Goal: Task Accomplishment & Management: Manage account settings

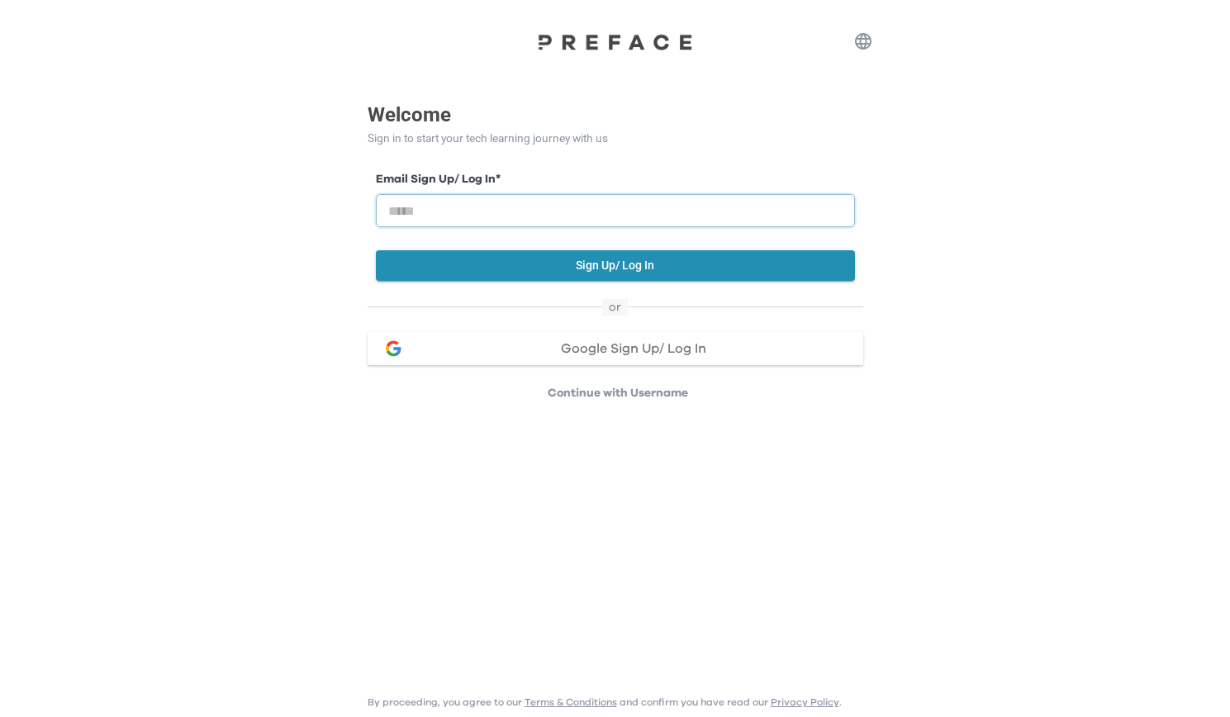
drag, startPoint x: 0, startPoint y: 0, endPoint x: 468, endPoint y: 207, distance: 511.6
click at [468, 207] on input "email" at bounding box center [615, 210] width 479 height 33
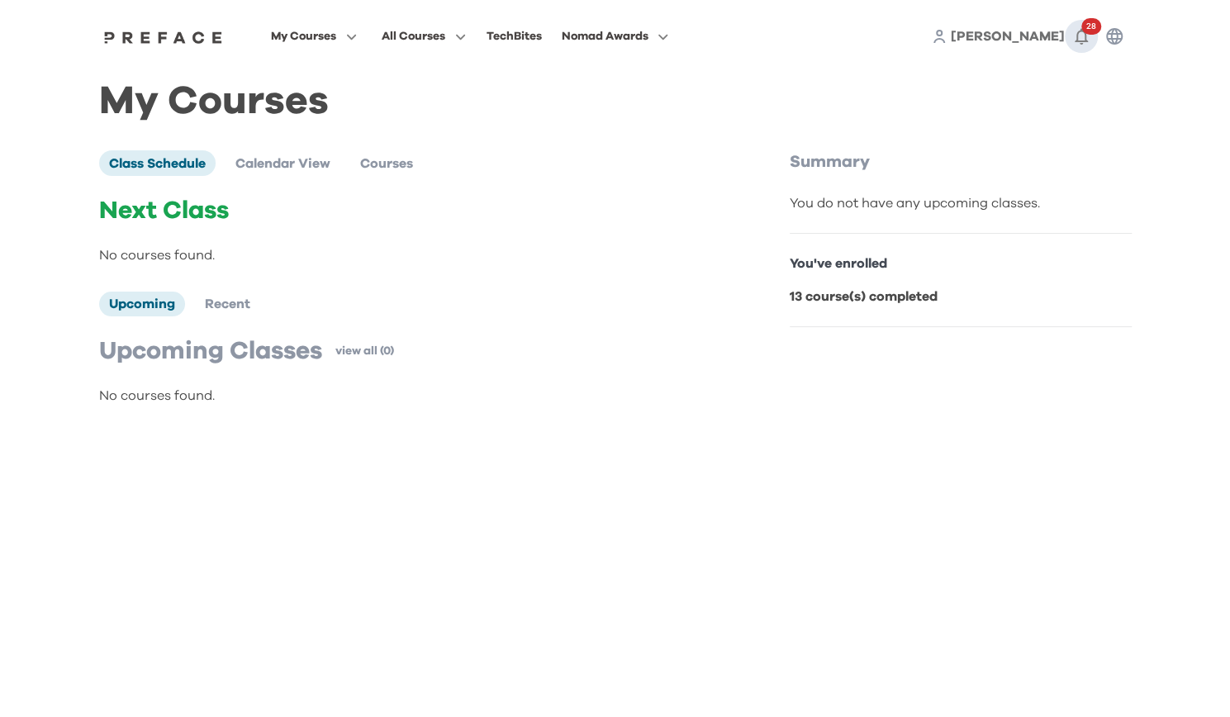
click at [1085, 37] on icon "button" at bounding box center [1081, 37] width 13 height 17
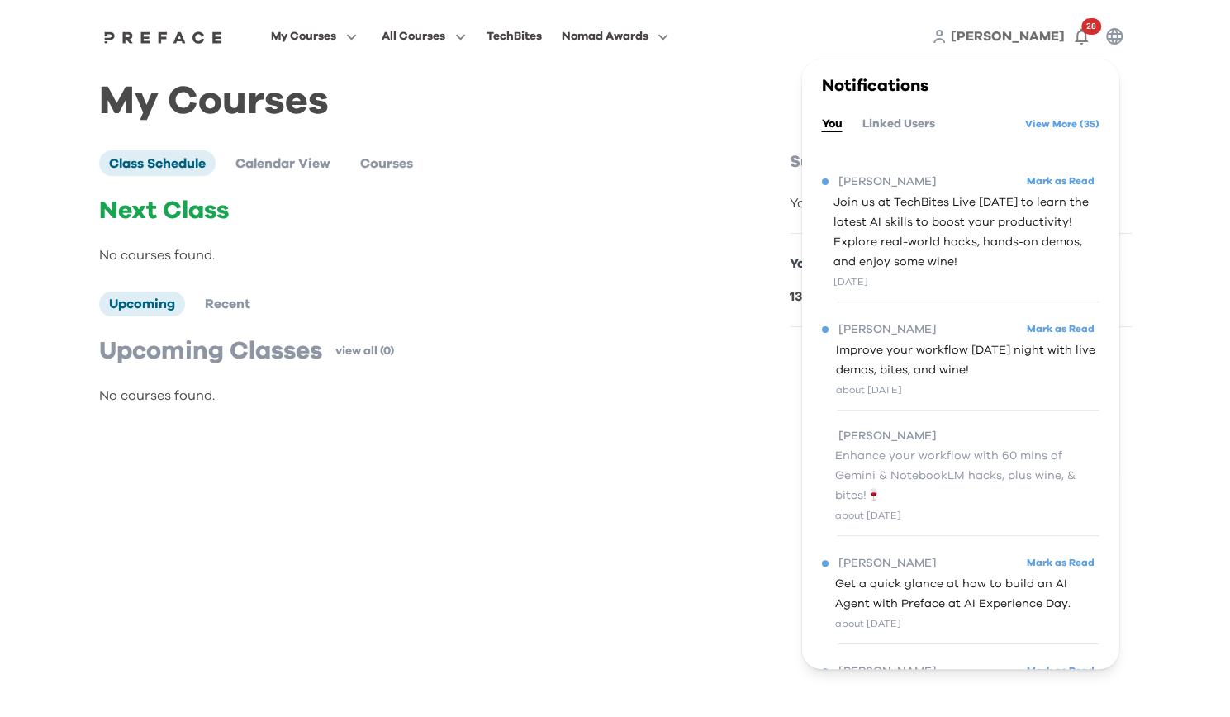
click at [926, 221] on span "Join us at TechBites Live [DATE] to learn the latest AI skills to boost your pr…" at bounding box center [967, 232] width 266 height 79
click at [577, 271] on div "Next Class No courses found. Upcoming Recent Upcoming Classes view all (0) No c…" at bounding box center [409, 301] width 621 height 210
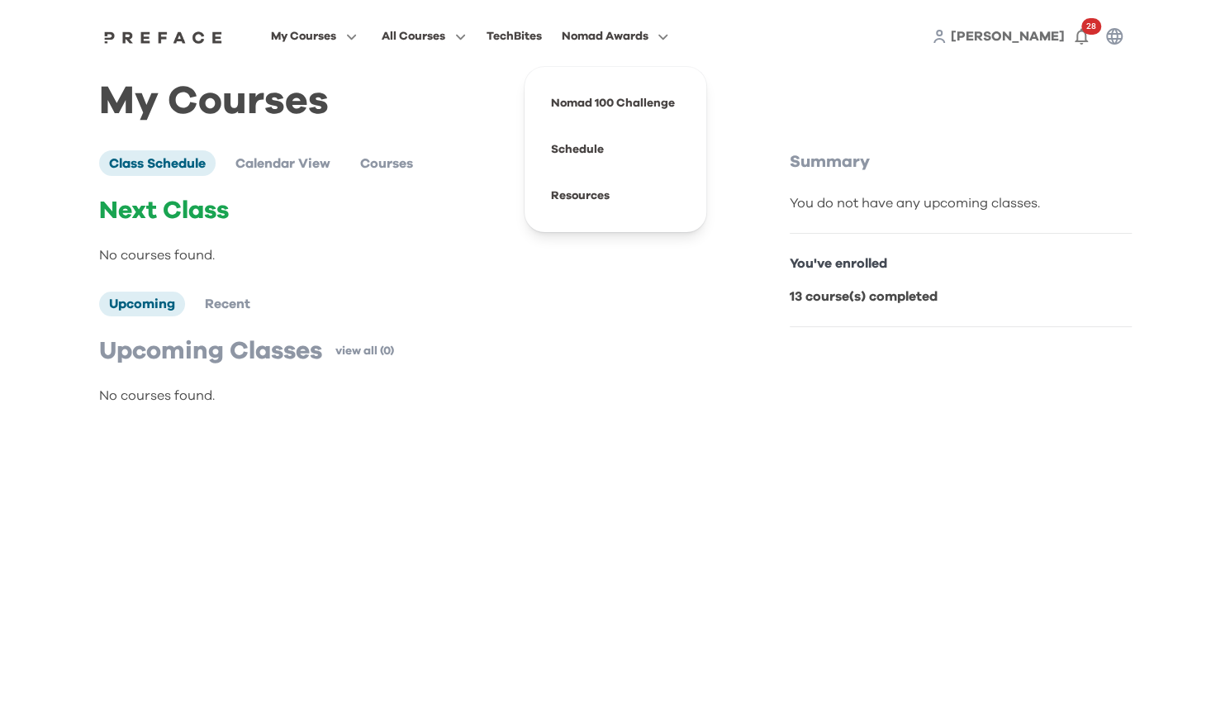
click at [620, 39] on span "Nomad Awards" at bounding box center [604, 36] width 87 height 20
click at [541, 39] on div "TechBites" at bounding box center [513, 36] width 55 height 20
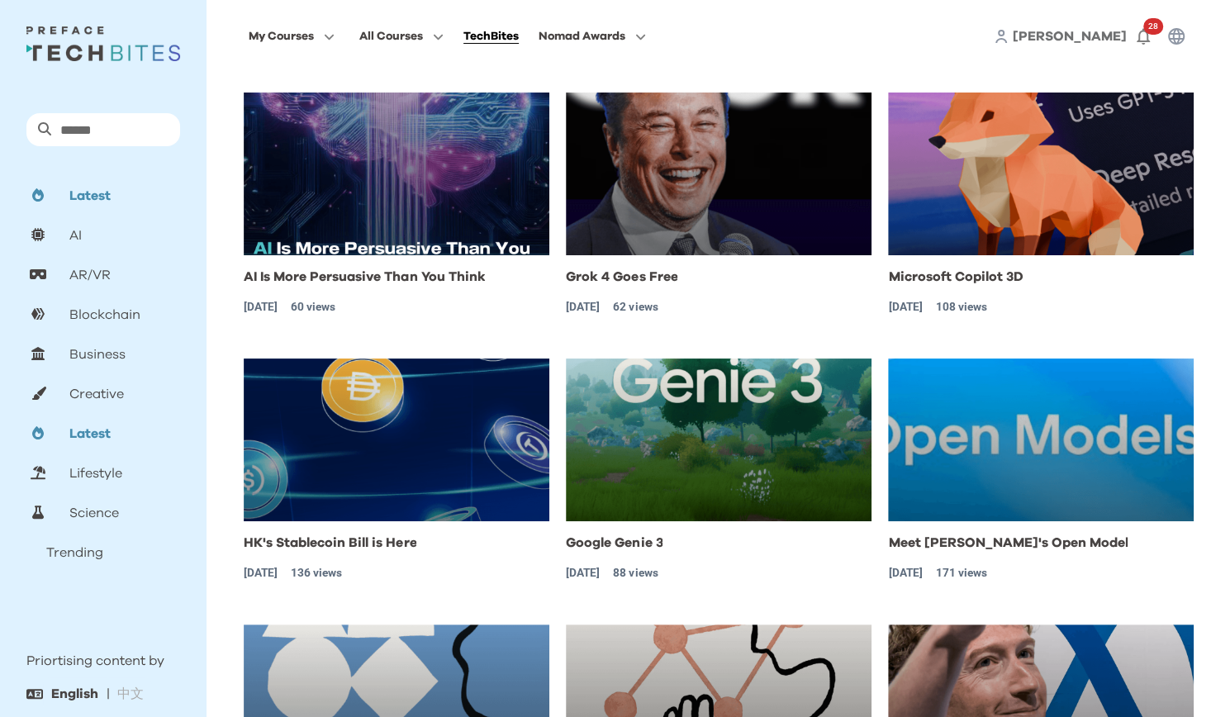
click at [1082, 40] on span "[PERSON_NAME]" at bounding box center [1070, 36] width 114 height 13
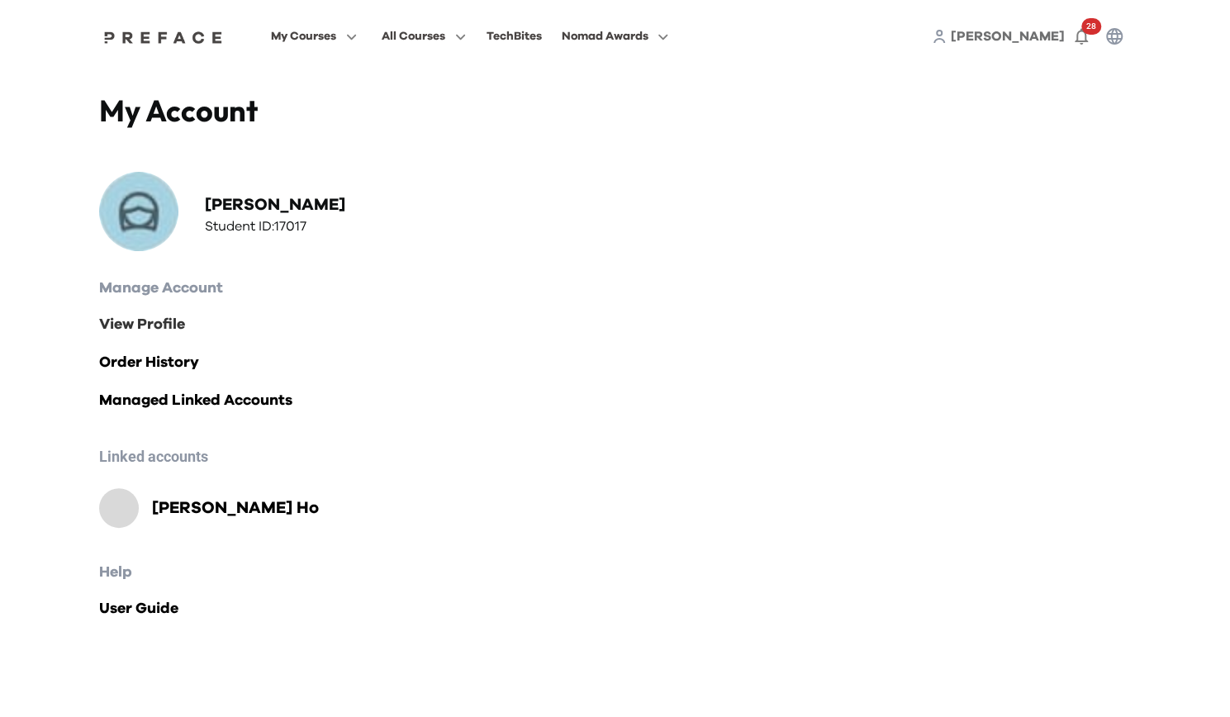
click at [167, 326] on link "View Profile" at bounding box center [615, 324] width 1033 height 23
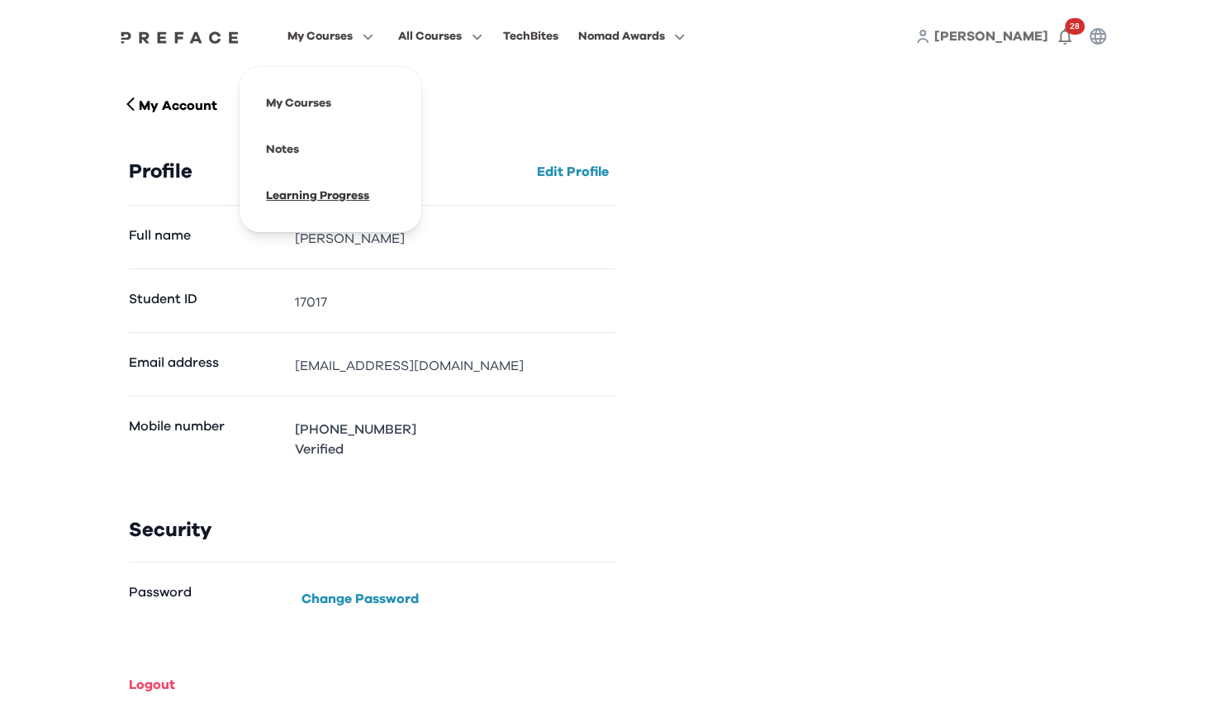
click at [347, 198] on span at bounding box center [330, 196] width 155 height 46
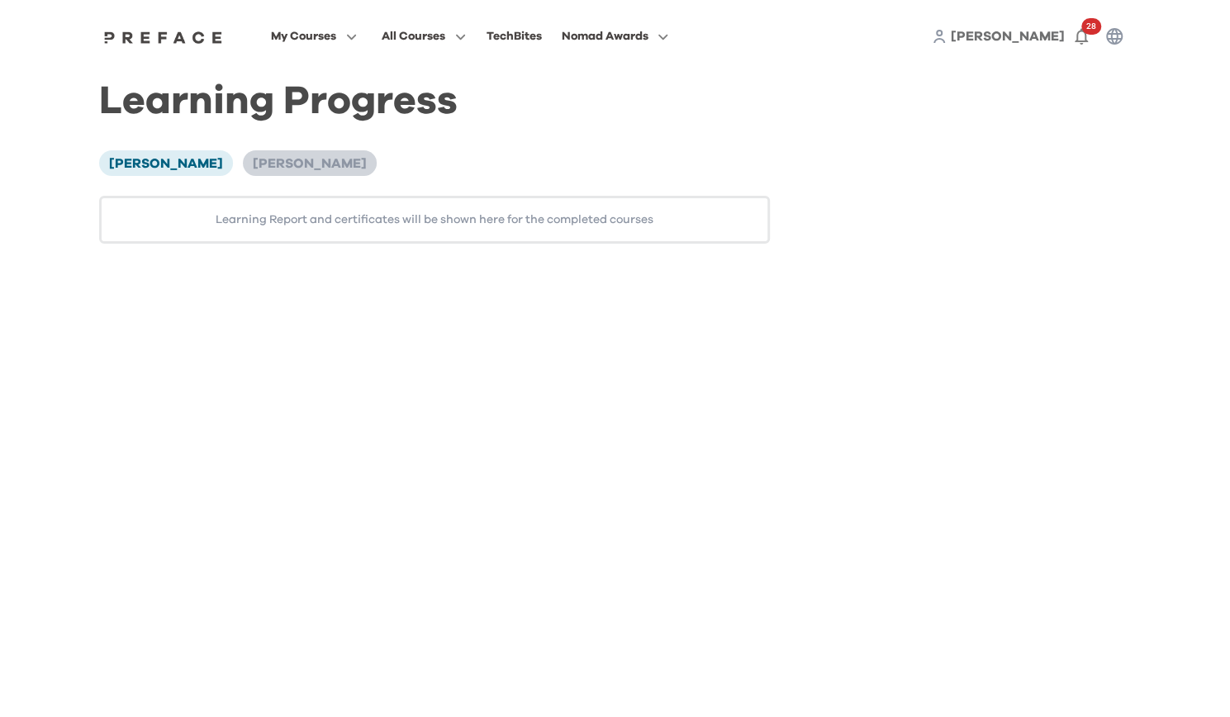
click at [267, 174] on li "[PERSON_NAME]" at bounding box center [310, 162] width 134 height 25
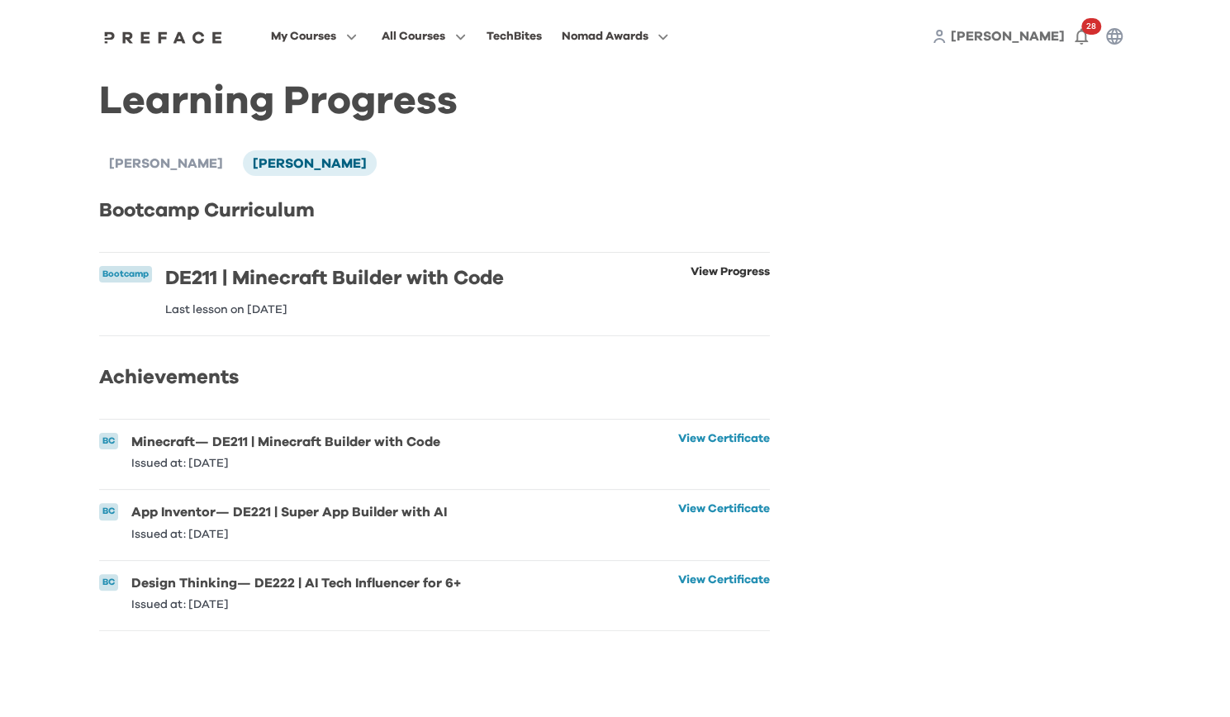
click at [735, 275] on link "View Progress" at bounding box center [730, 291] width 79 height 50
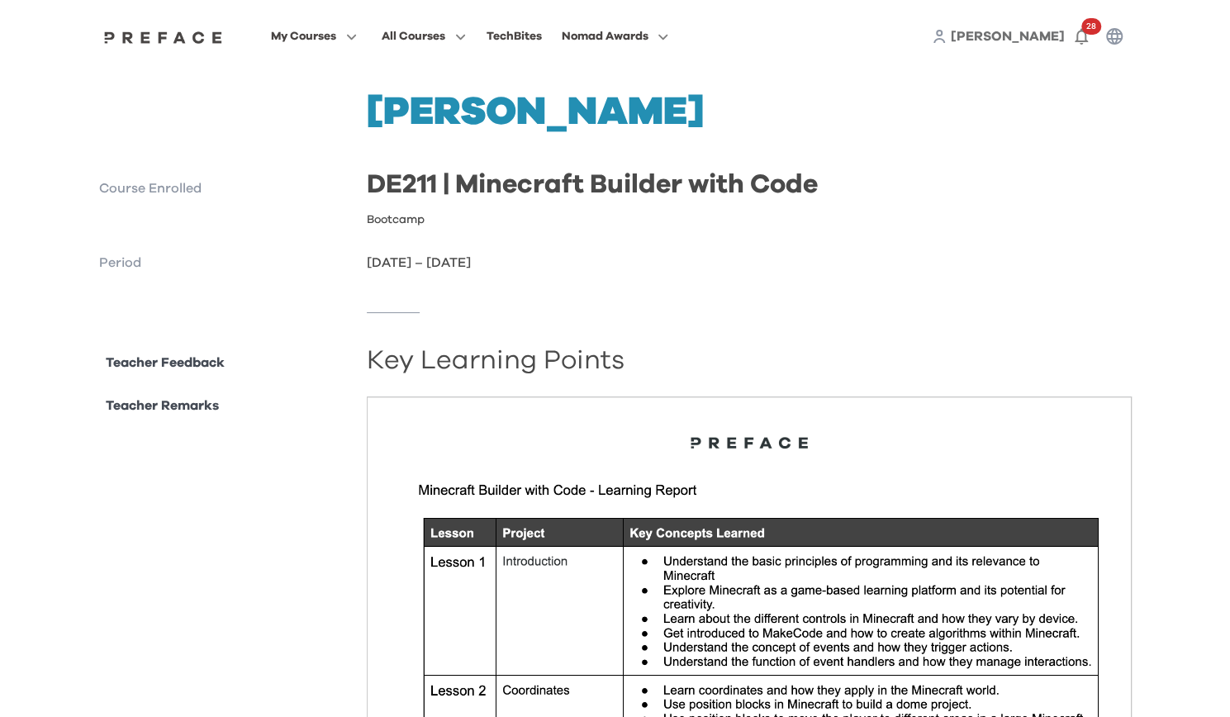
click at [166, 364] on p "Teacher Feedback" at bounding box center [165, 363] width 119 height 20
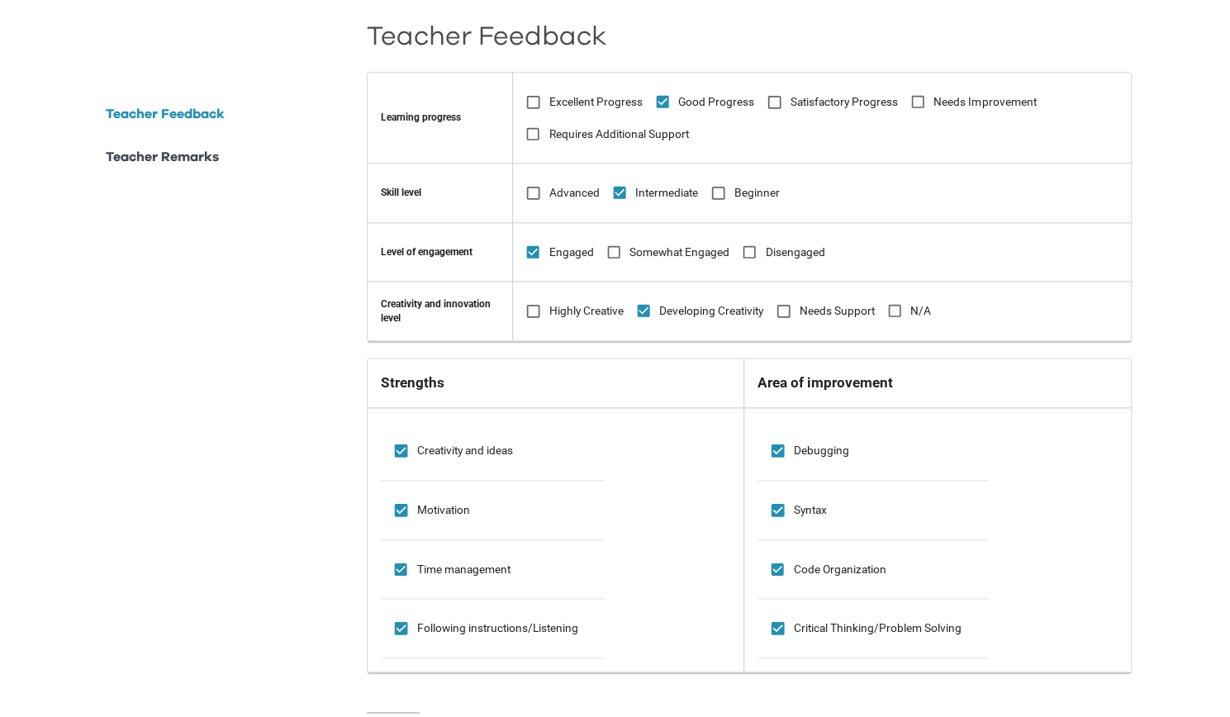
click at [187, 163] on p "Teacher Remarks" at bounding box center [162, 157] width 113 height 20
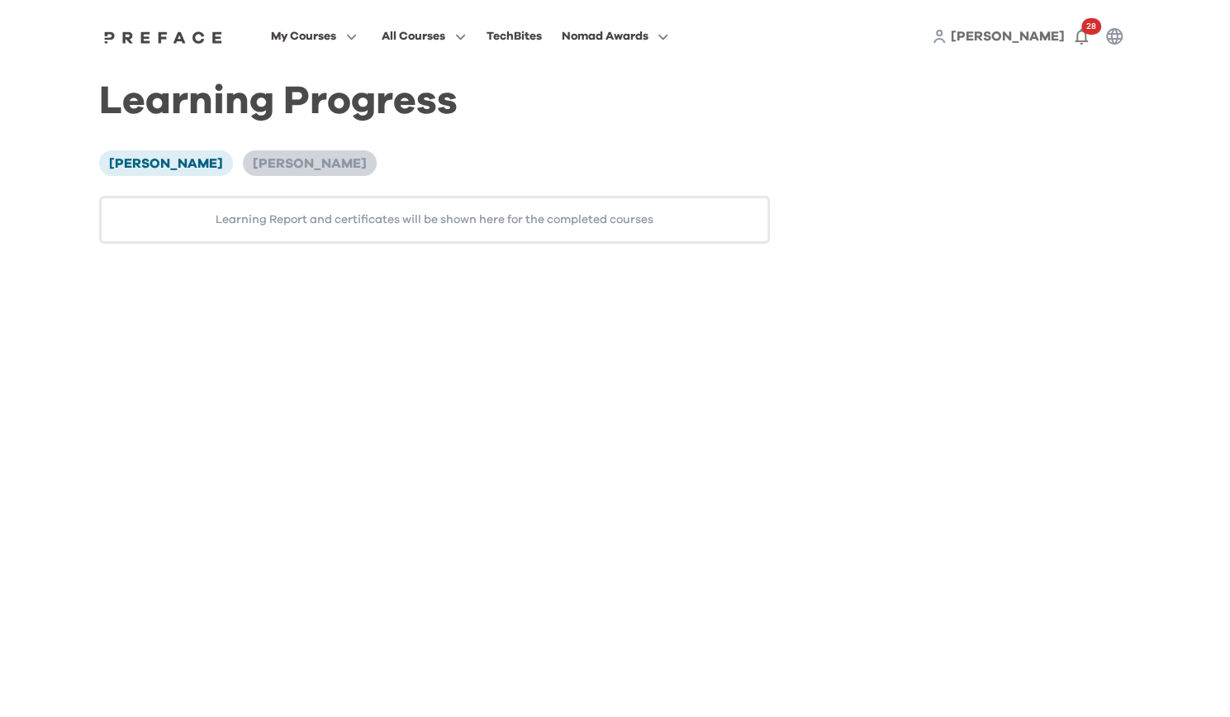
click at [258, 159] on span "[PERSON_NAME]" at bounding box center [310, 163] width 114 height 13
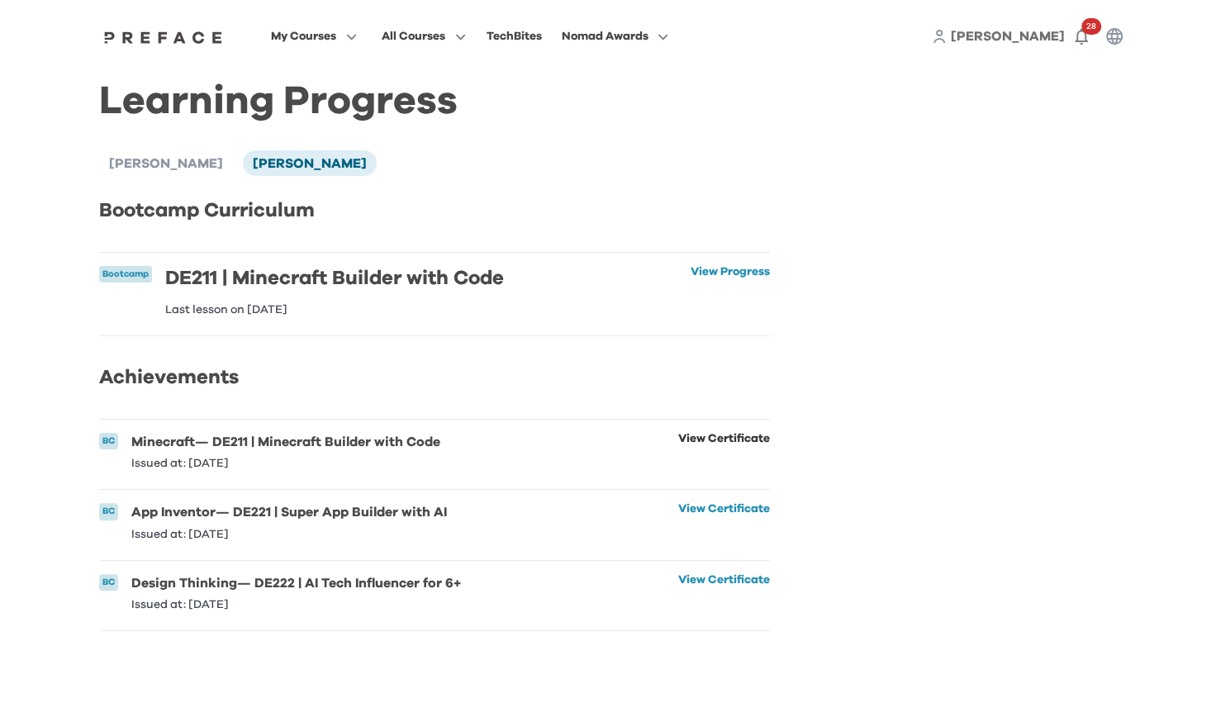
click at [725, 453] on link "View Certificate" at bounding box center [724, 451] width 92 height 36
click at [711, 516] on link "View Certificate" at bounding box center [724, 521] width 92 height 36
click at [725, 272] on link "View Progress" at bounding box center [730, 291] width 79 height 50
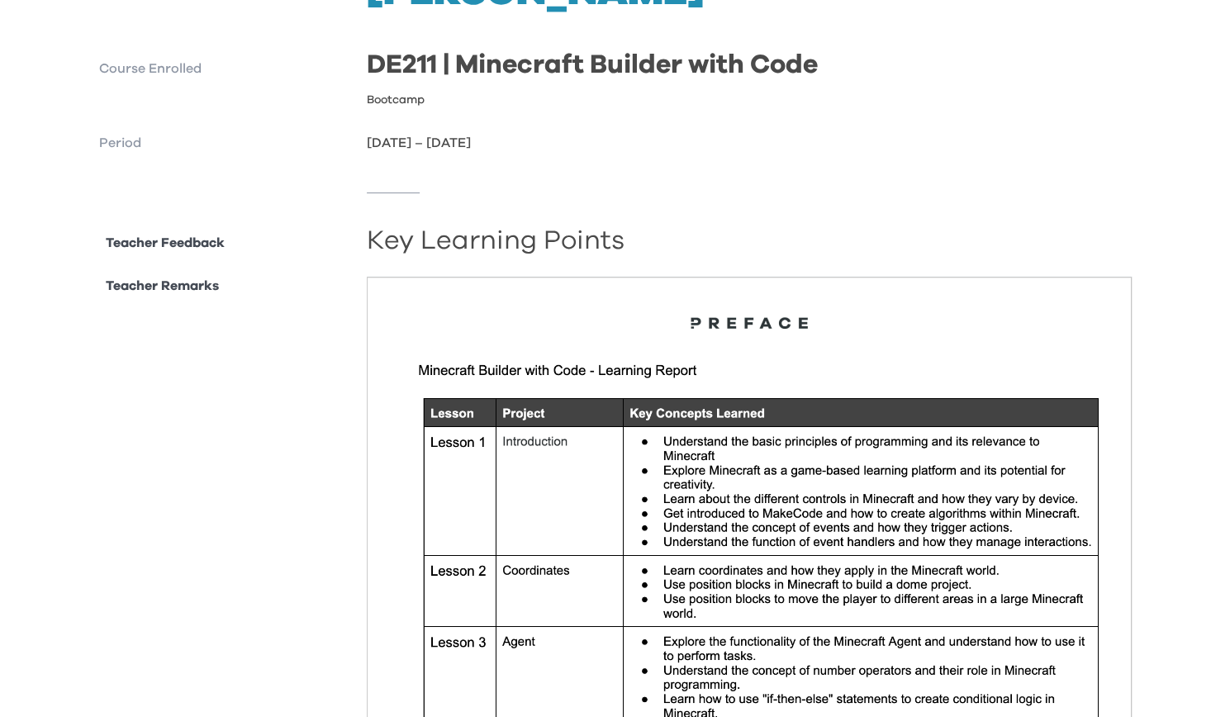
scroll to position [142, 0]
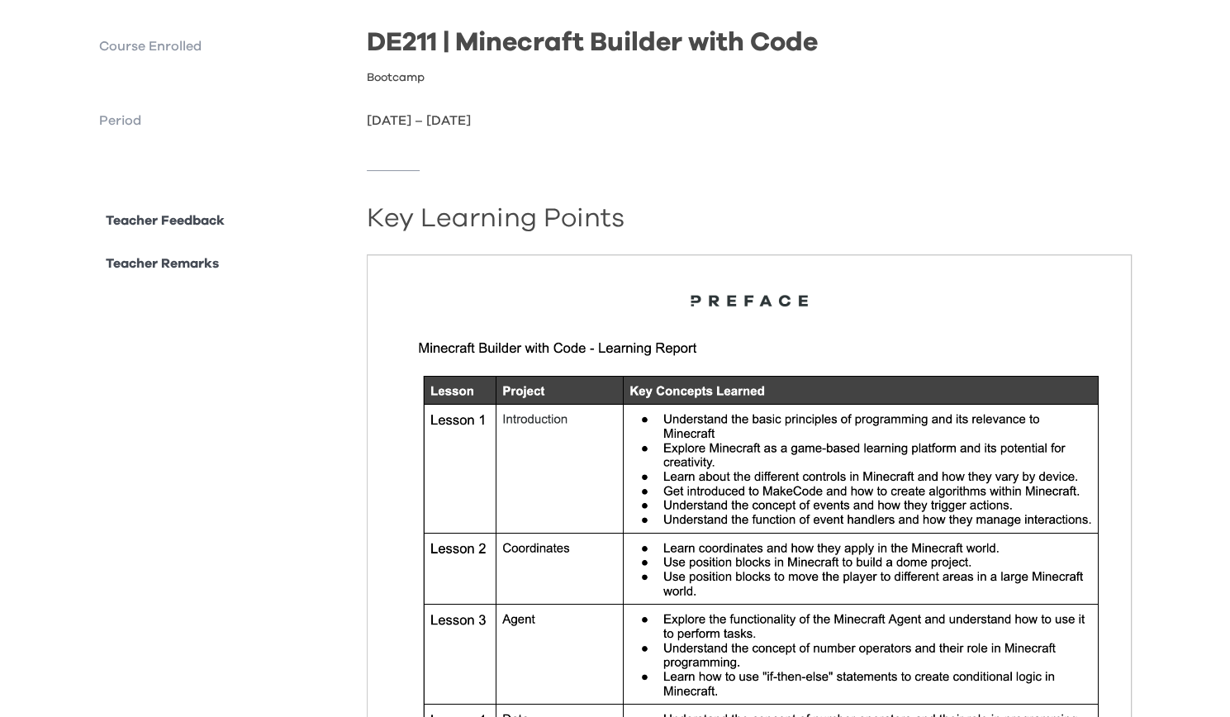
click at [164, 260] on p "Teacher Remarks" at bounding box center [162, 264] width 113 height 20
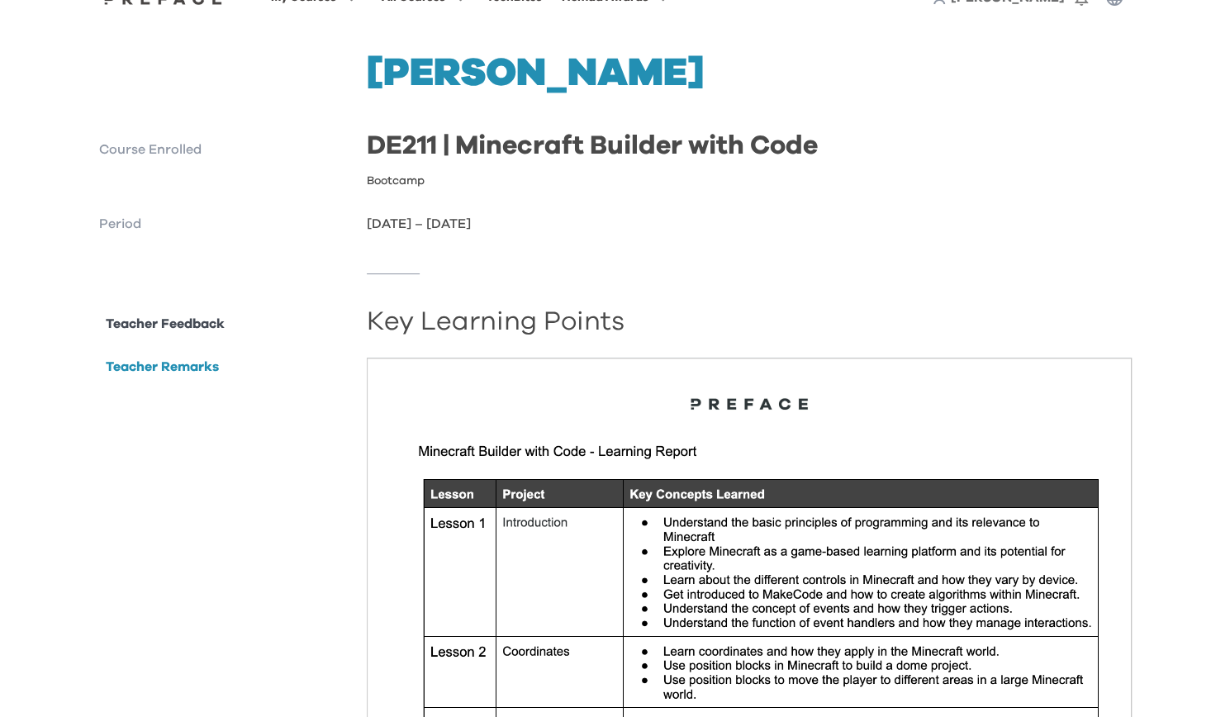
scroll to position [0, 0]
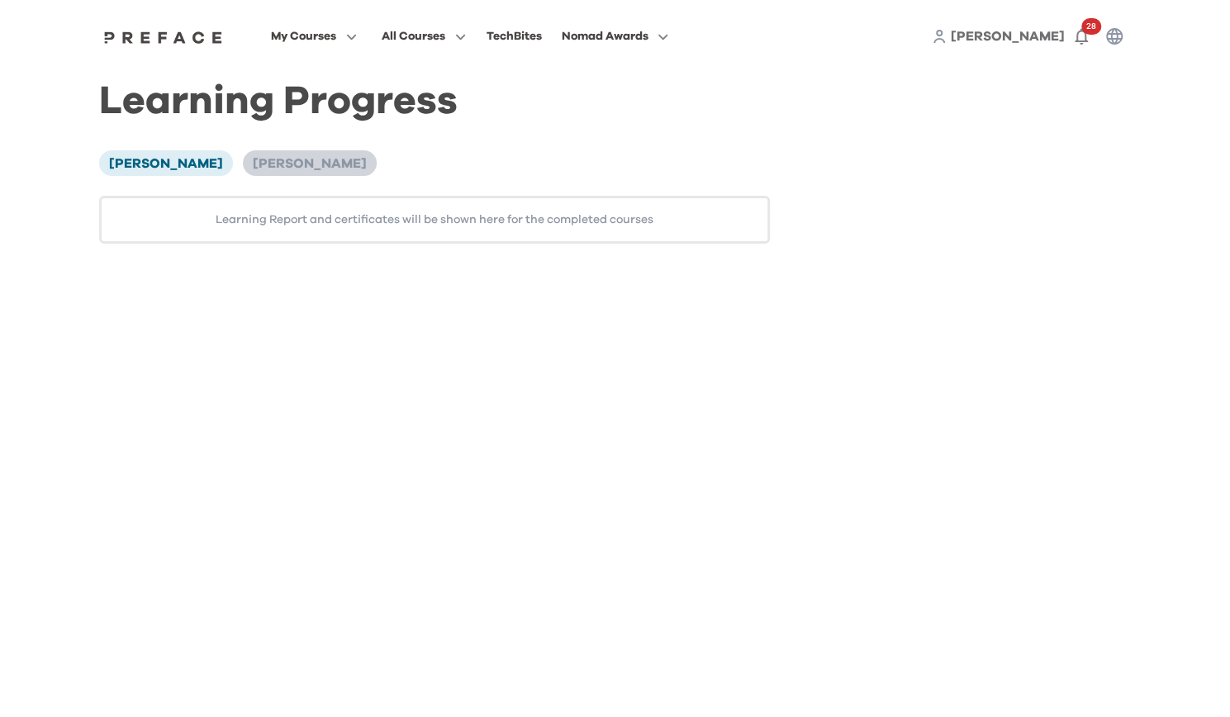
click at [253, 158] on span "[PERSON_NAME]" at bounding box center [310, 163] width 114 height 13
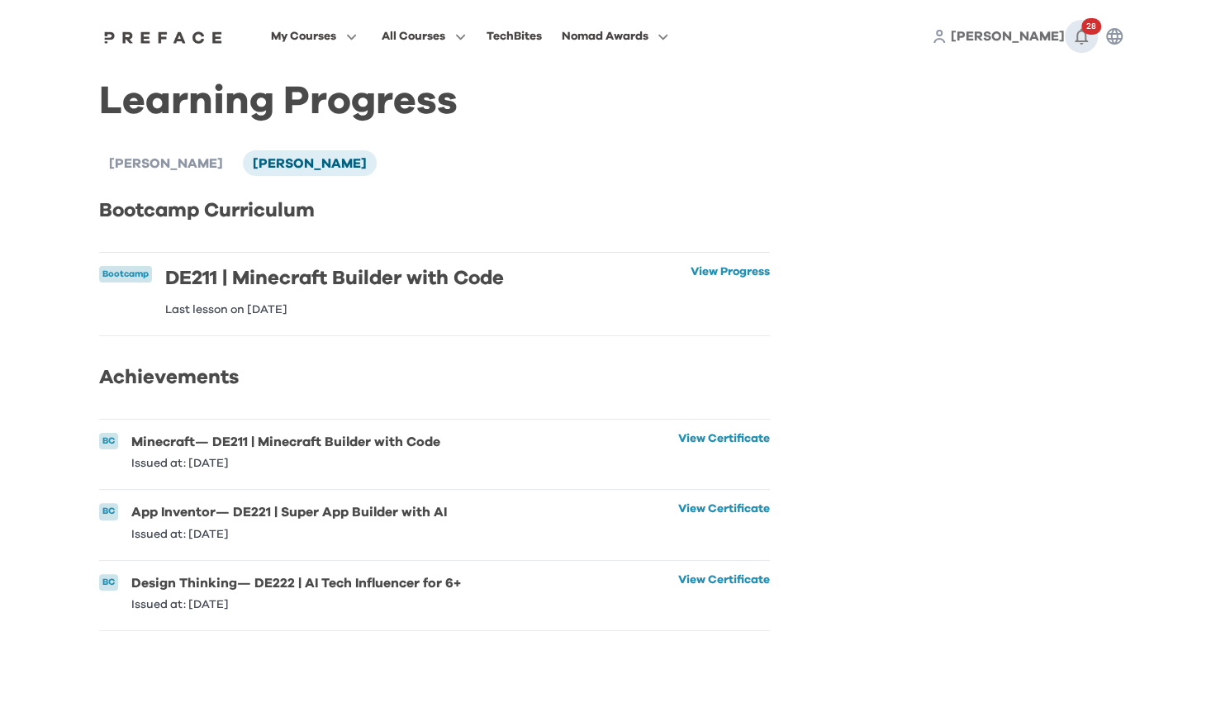
click at [1080, 35] on icon "button" at bounding box center [1082, 36] width 20 height 20
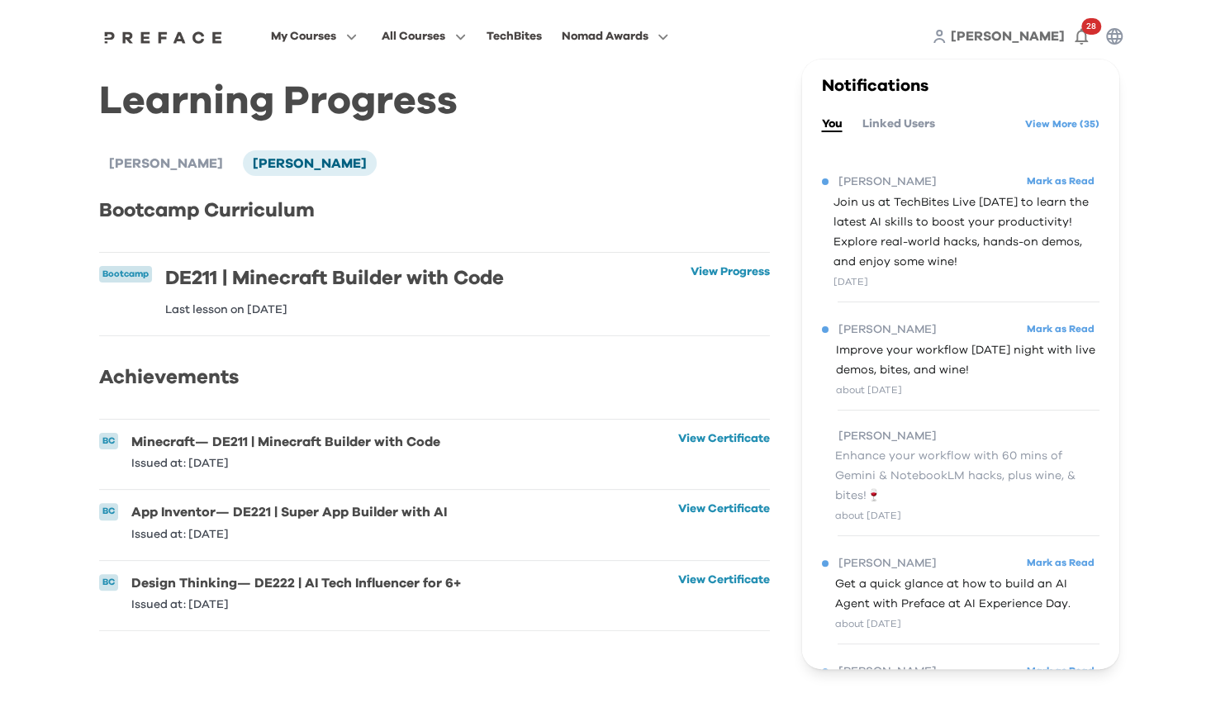
click at [926, 129] on button "Linked Users" at bounding box center [898, 124] width 73 height 18
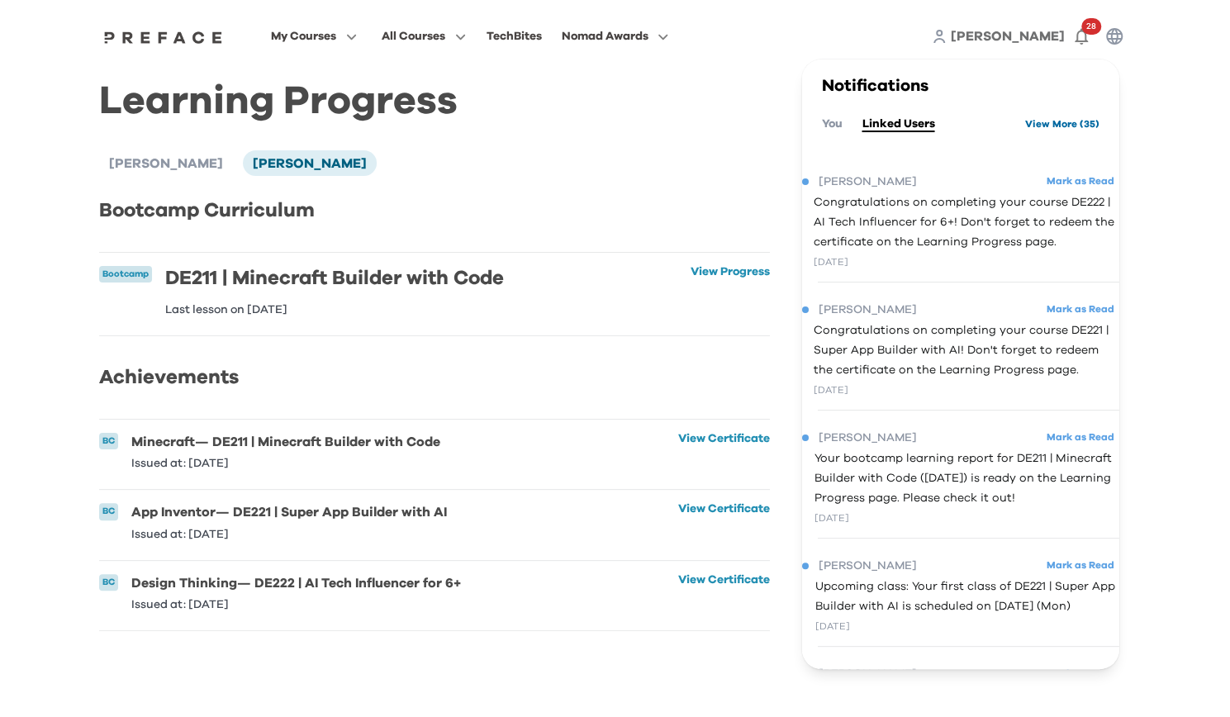
click at [1061, 128] on link "View More ( 35 )" at bounding box center [1062, 124] width 74 height 26
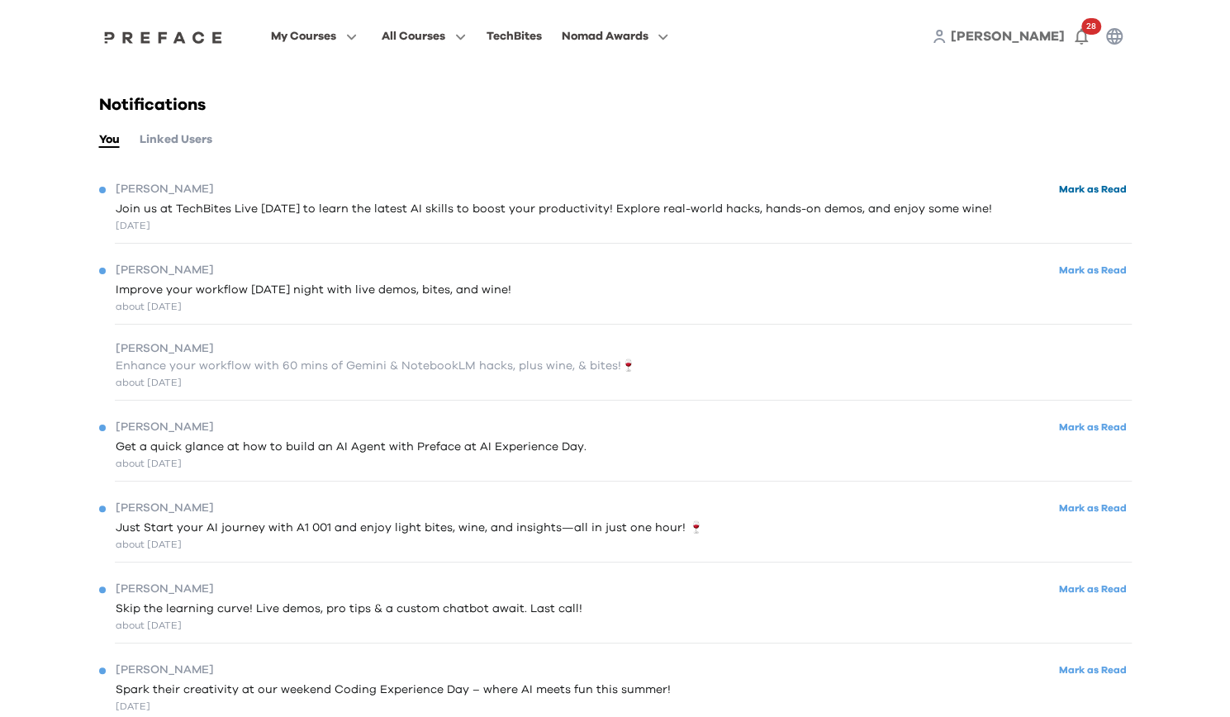
click at [1093, 193] on button "Mark as Read" at bounding box center [1093, 189] width 78 height 22
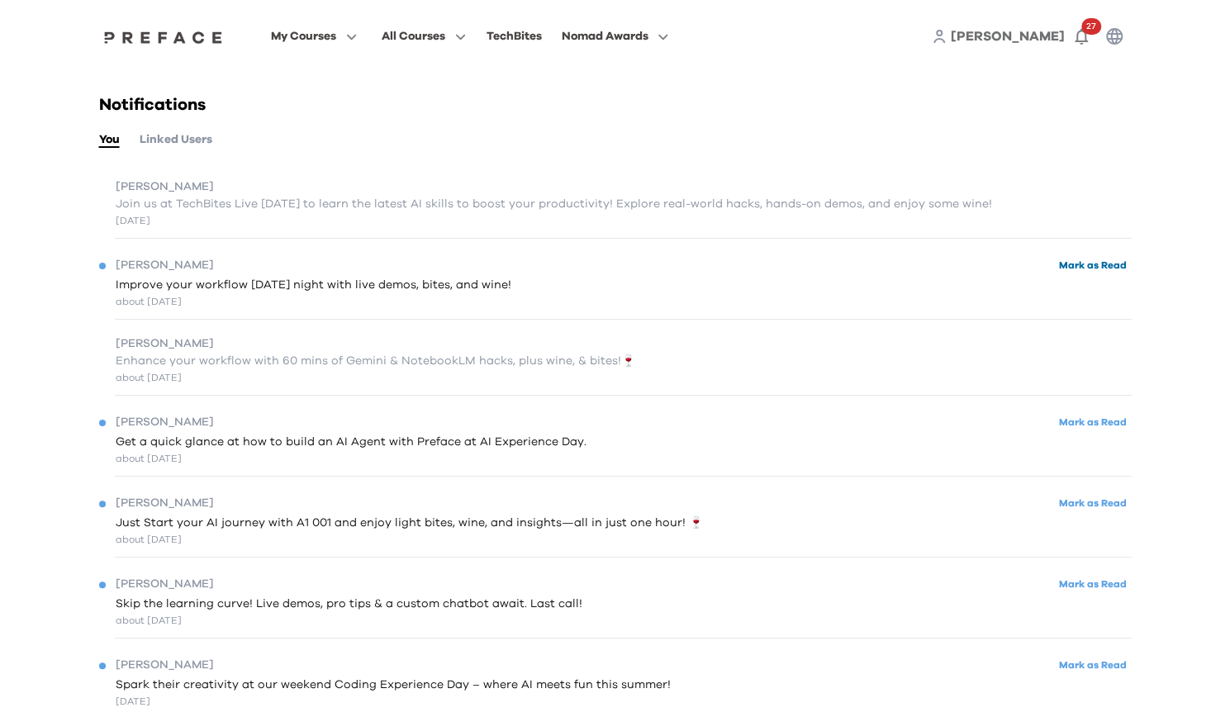
click at [1077, 260] on button "Mark as Read" at bounding box center [1093, 265] width 78 height 22
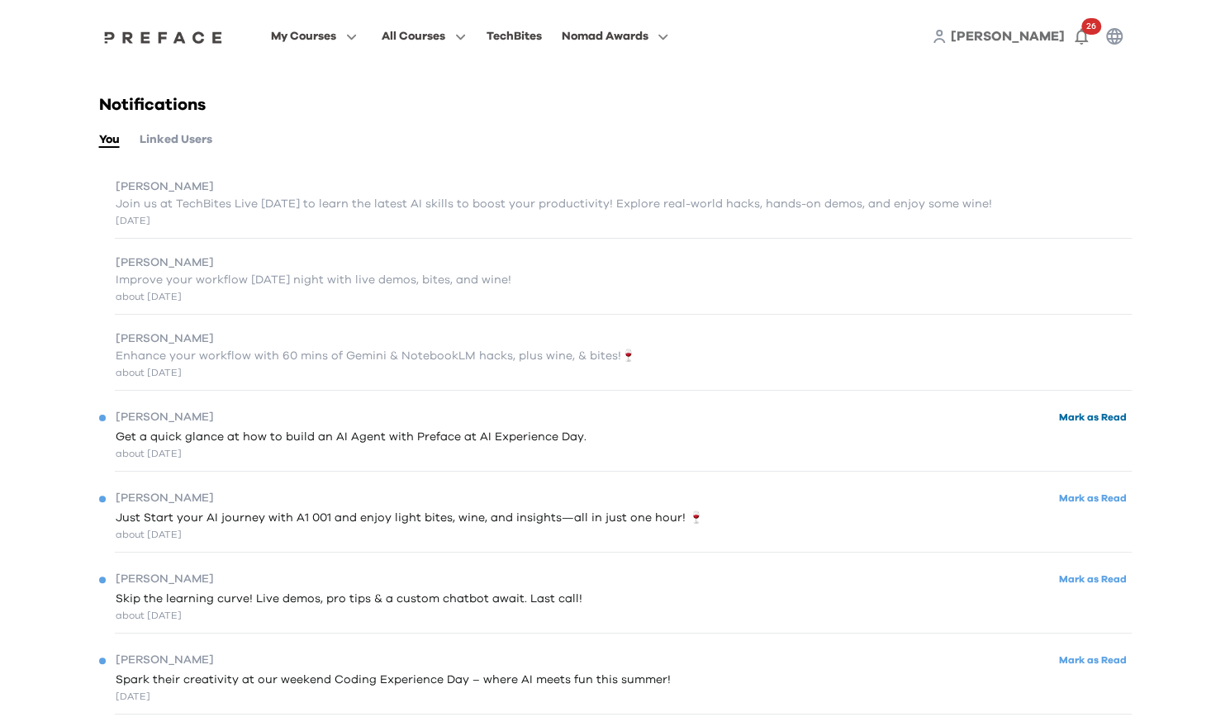
click at [1082, 416] on button "Mark as Read" at bounding box center [1093, 418] width 78 height 22
click at [1096, 493] on button "Mark as Read" at bounding box center [1093, 498] width 78 height 22
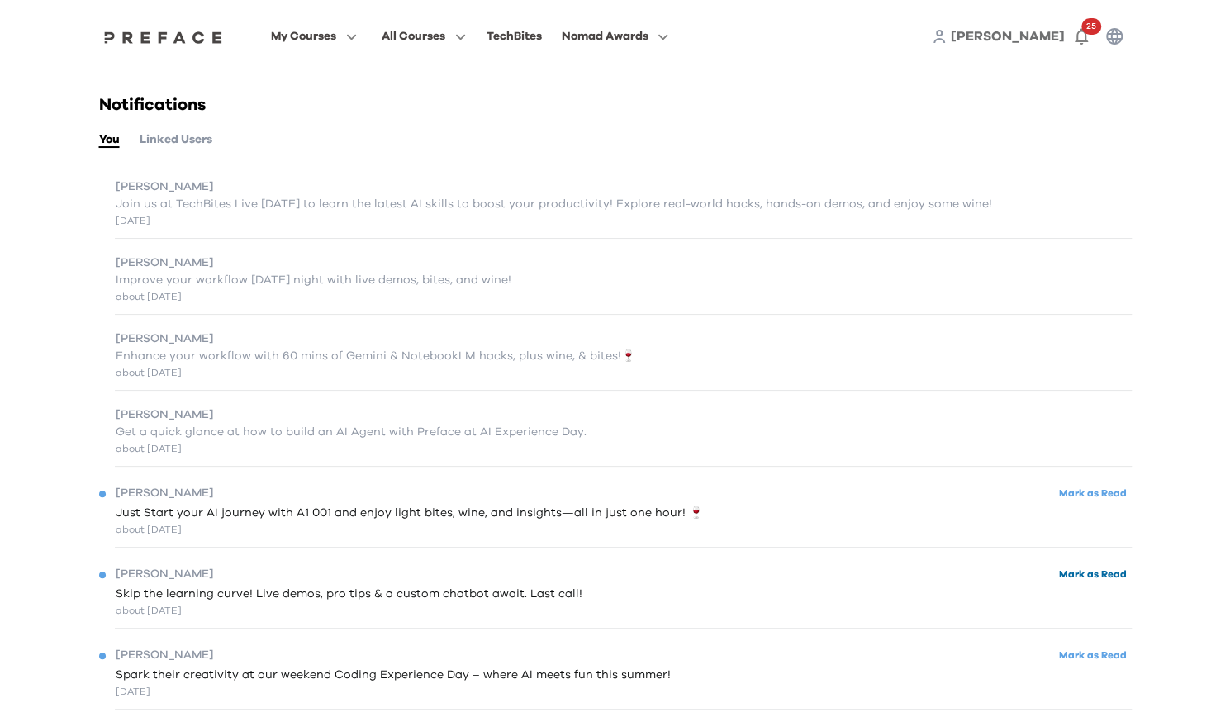
click at [1092, 579] on button "Mark as Read" at bounding box center [1093, 574] width 78 height 22
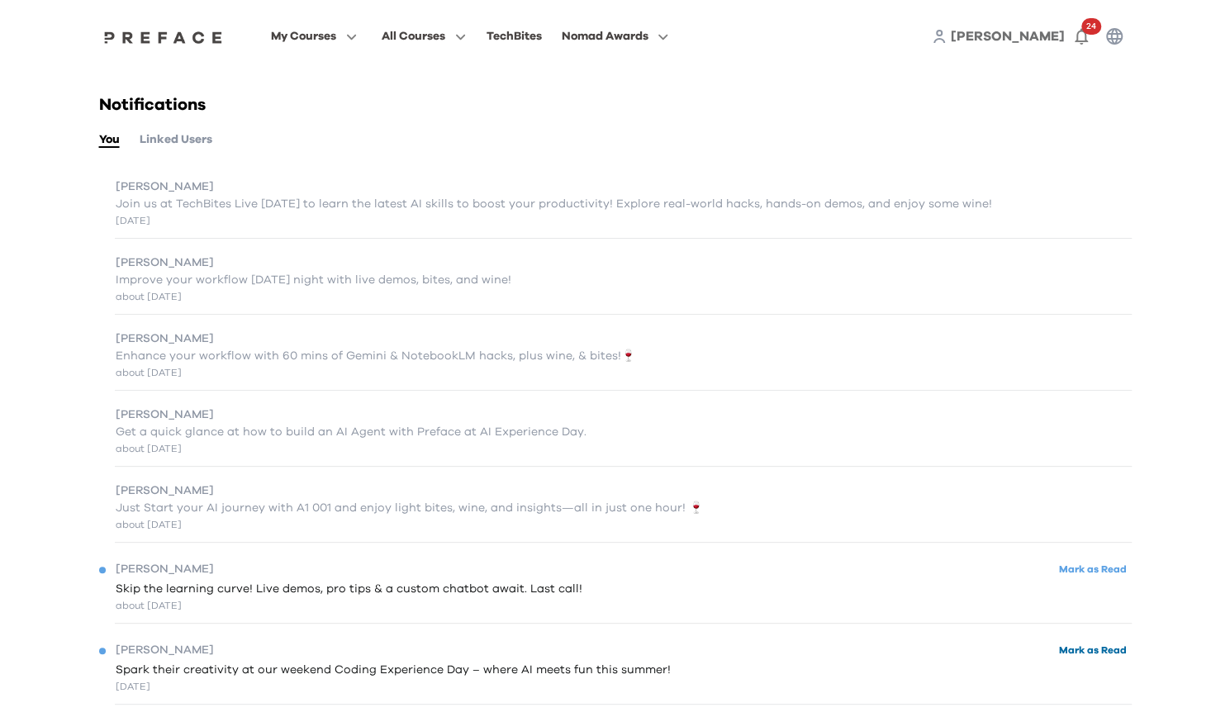
click at [1074, 655] on button "Mark as Read" at bounding box center [1093, 650] width 78 height 22
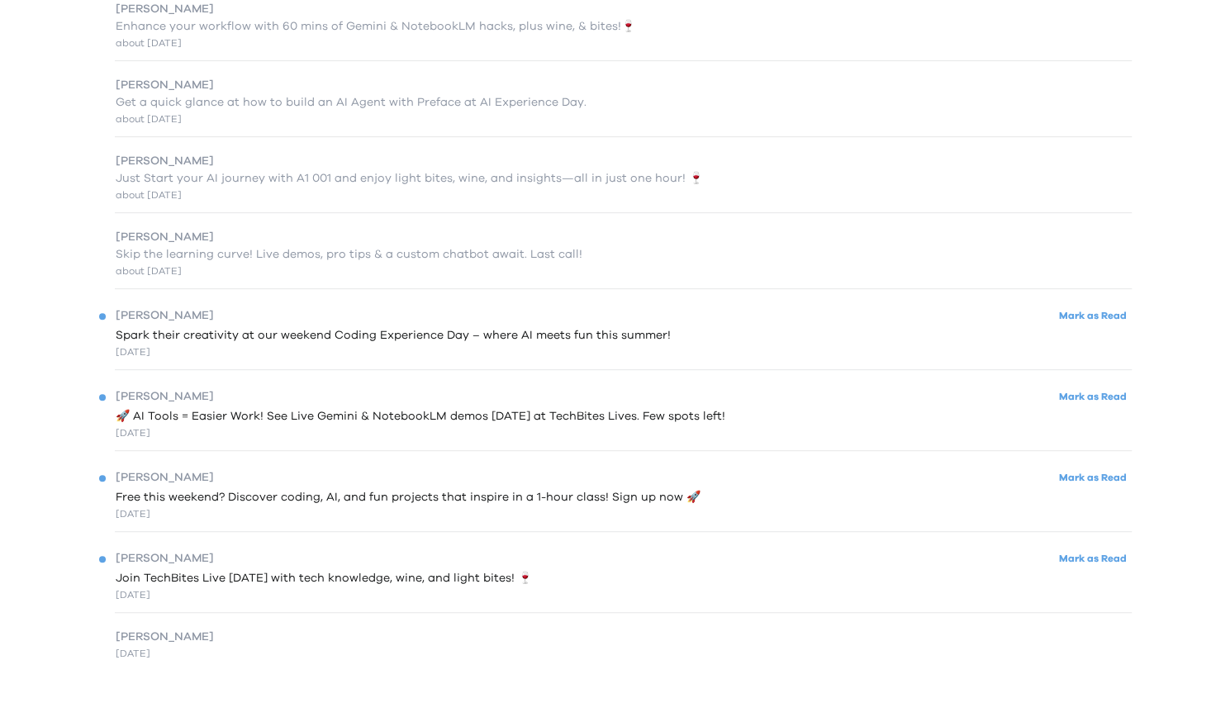
scroll to position [325, 0]
click at [1079, 483] on button "Mark as Read" at bounding box center [1093, 478] width 78 height 22
click at [1071, 402] on button "Mark as Read" at bounding box center [1093, 397] width 78 height 22
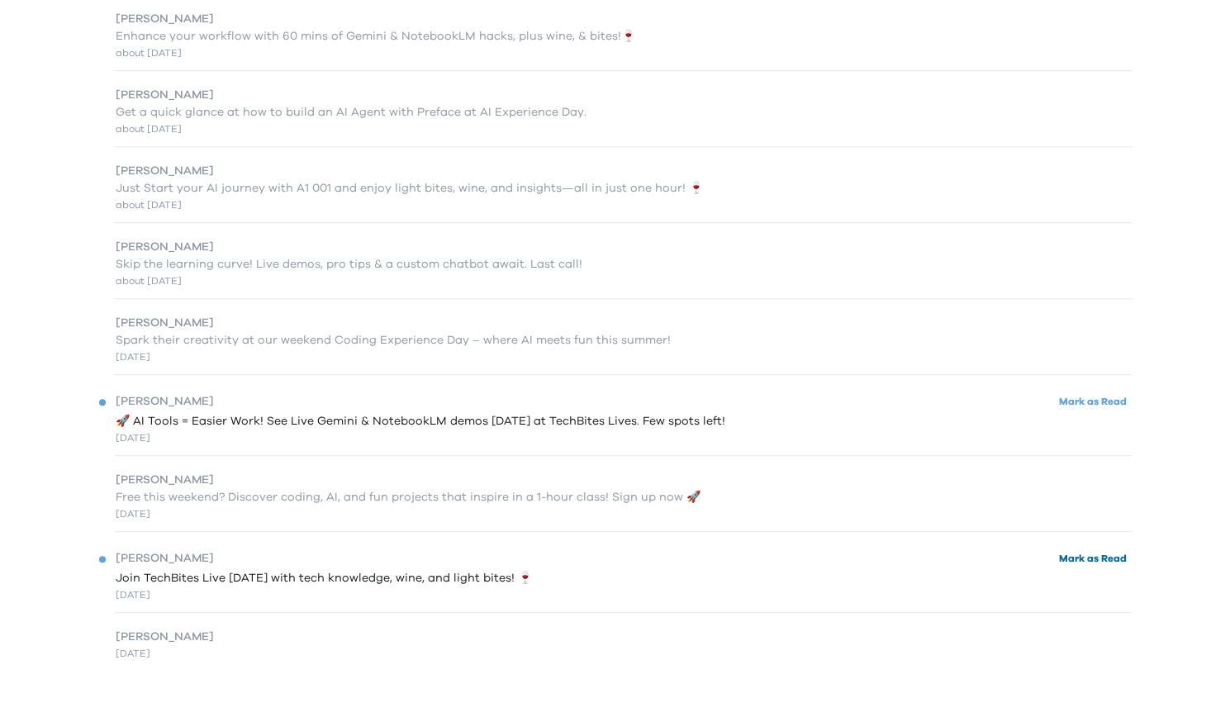
click at [1090, 558] on button "Mark as Read" at bounding box center [1093, 559] width 78 height 22
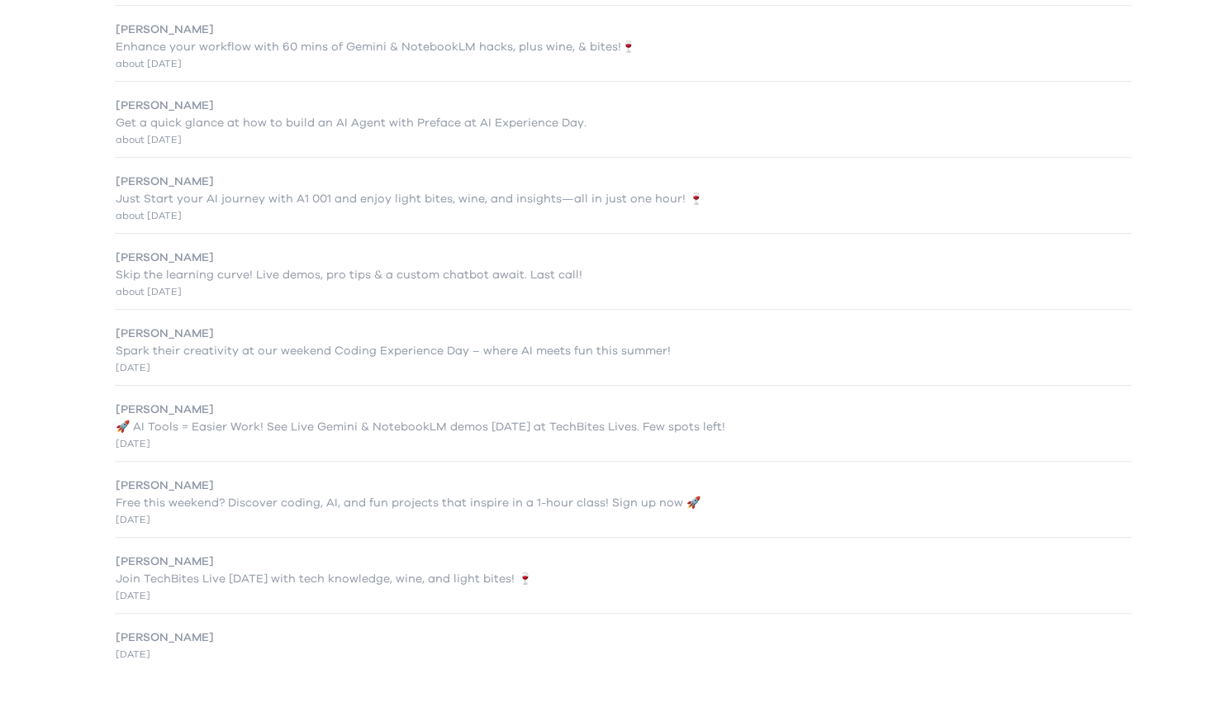
scroll to position [0, 0]
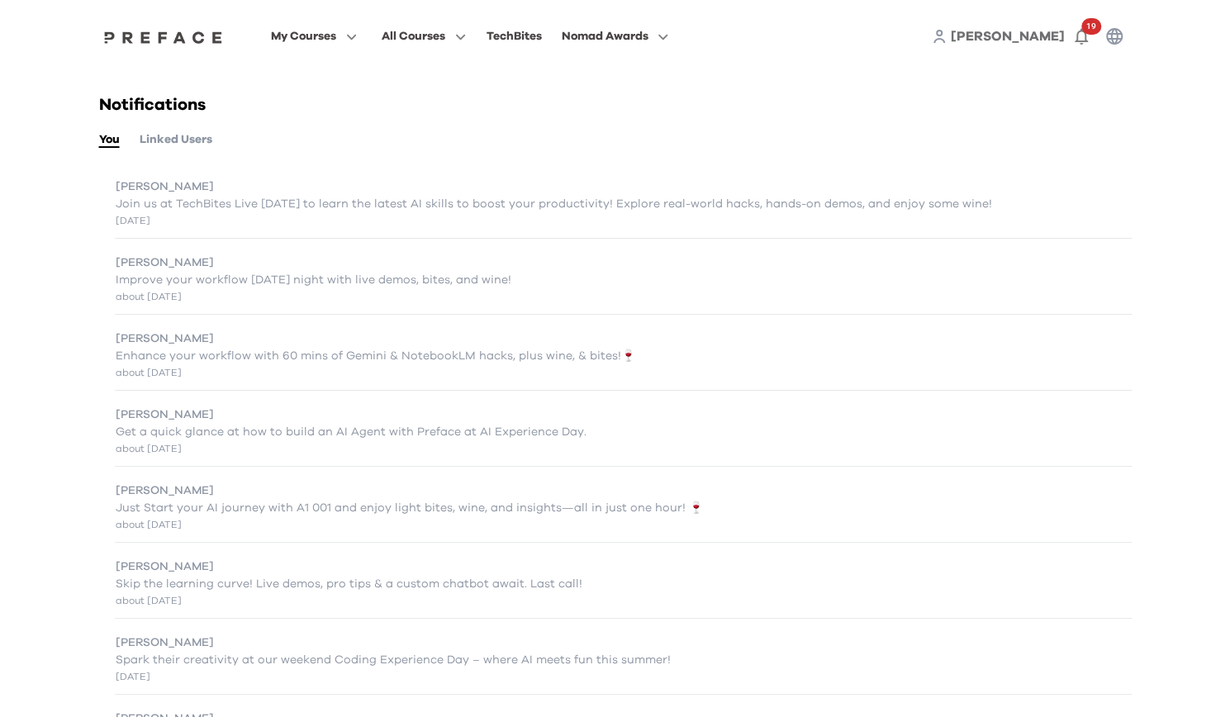
click at [153, 143] on button "Linked Users" at bounding box center [176, 140] width 73 height 18
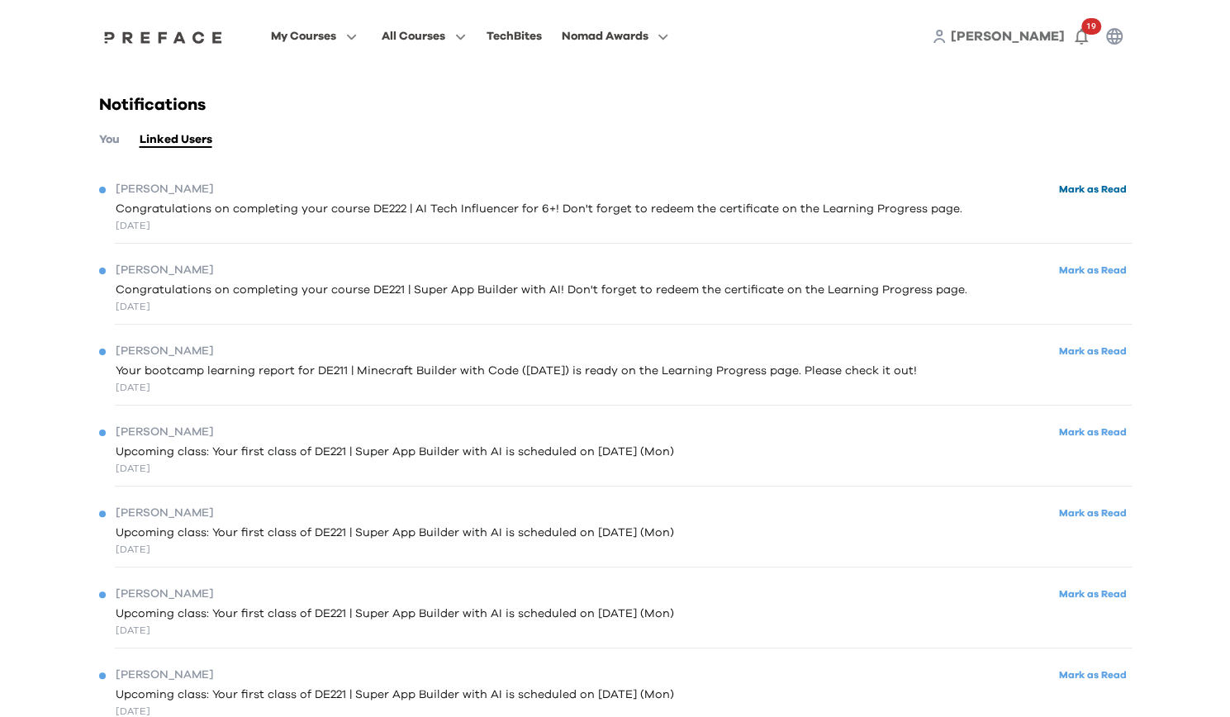
click at [1091, 195] on button "Mark as Read" at bounding box center [1093, 189] width 78 height 22
click at [1098, 270] on button "Mark as Read" at bounding box center [1093, 270] width 78 height 22
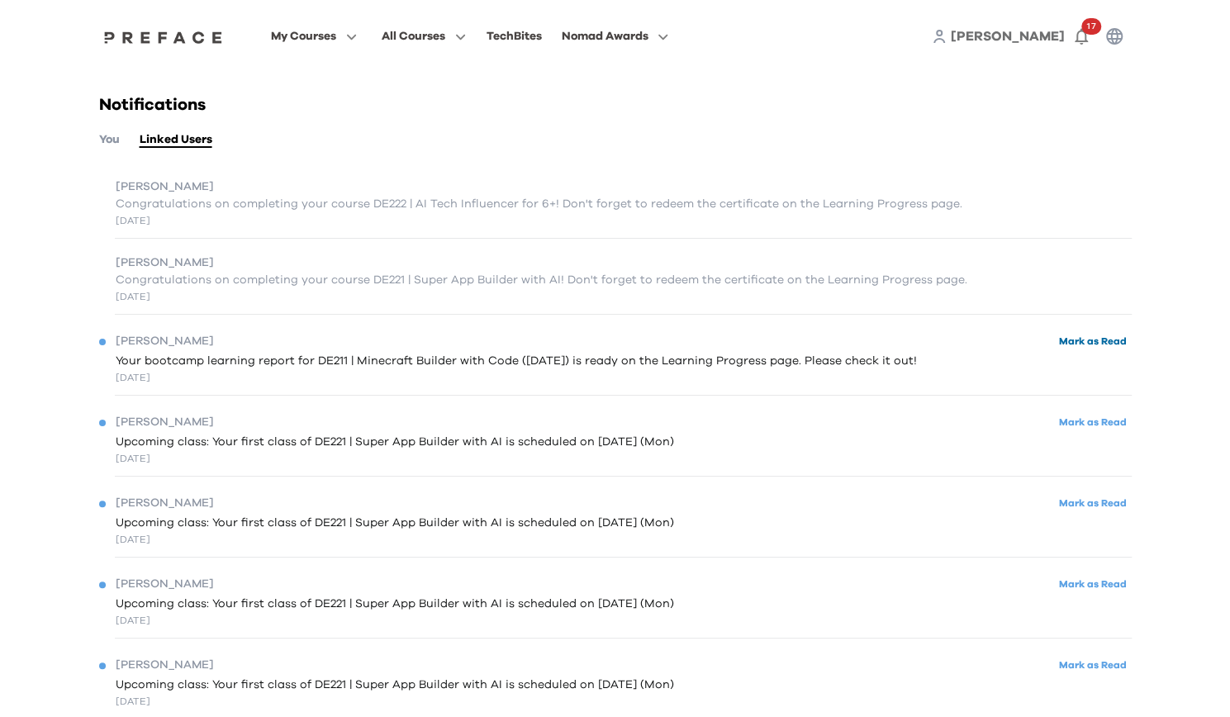
click at [1084, 345] on button "Mark as Read" at bounding box center [1093, 341] width 78 height 22
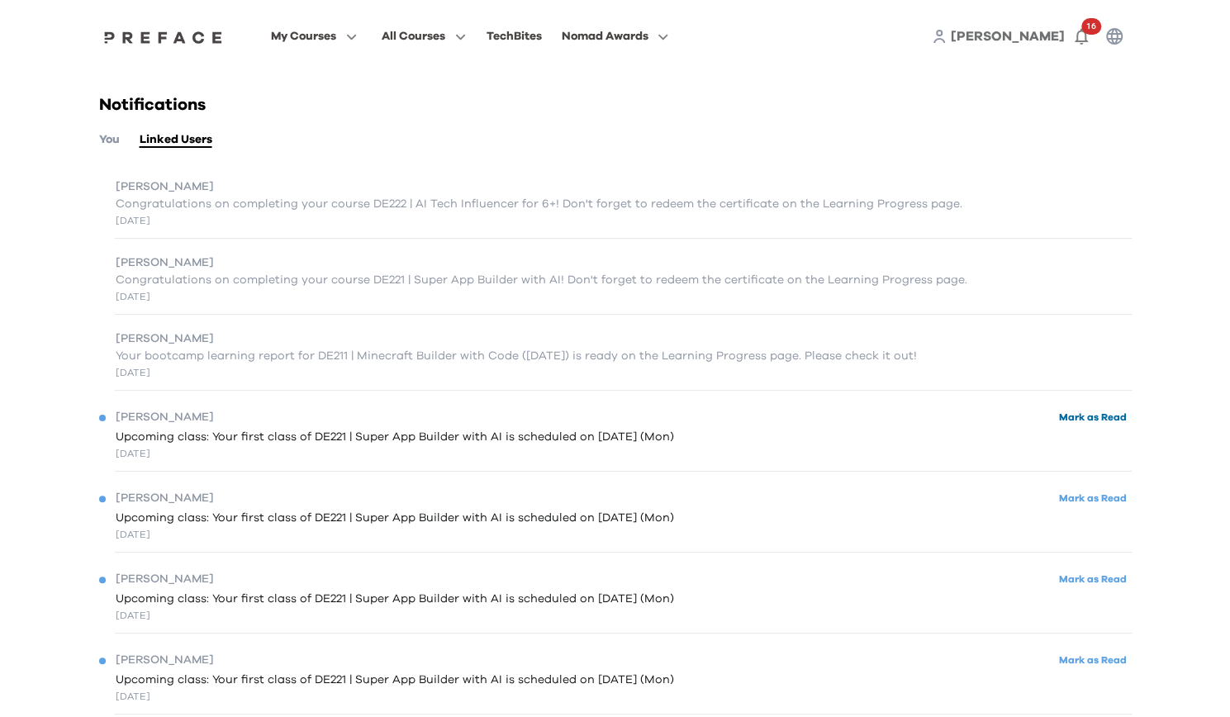
click at [1101, 417] on button "Mark as Read" at bounding box center [1093, 418] width 78 height 22
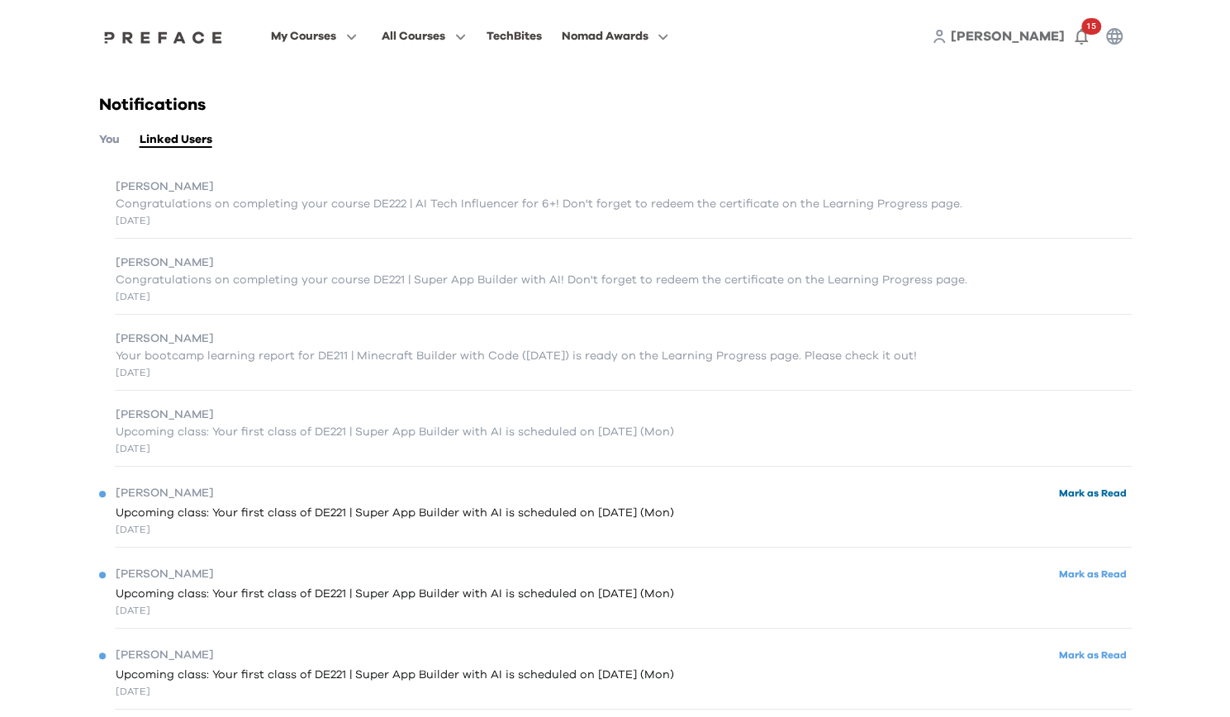
click at [1096, 495] on button "Mark as Read" at bounding box center [1093, 494] width 78 height 22
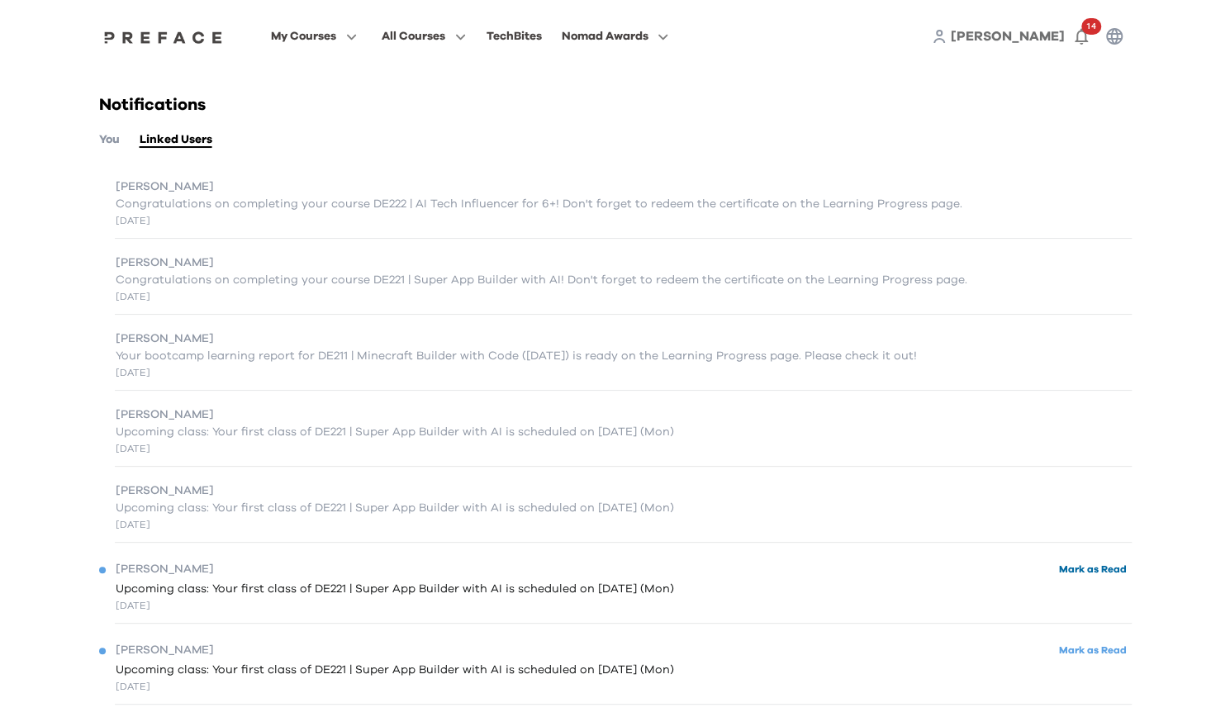
click at [1086, 571] on button "Mark as Read" at bounding box center [1093, 570] width 78 height 22
click at [1087, 652] on button "Mark as Read" at bounding box center [1093, 650] width 78 height 22
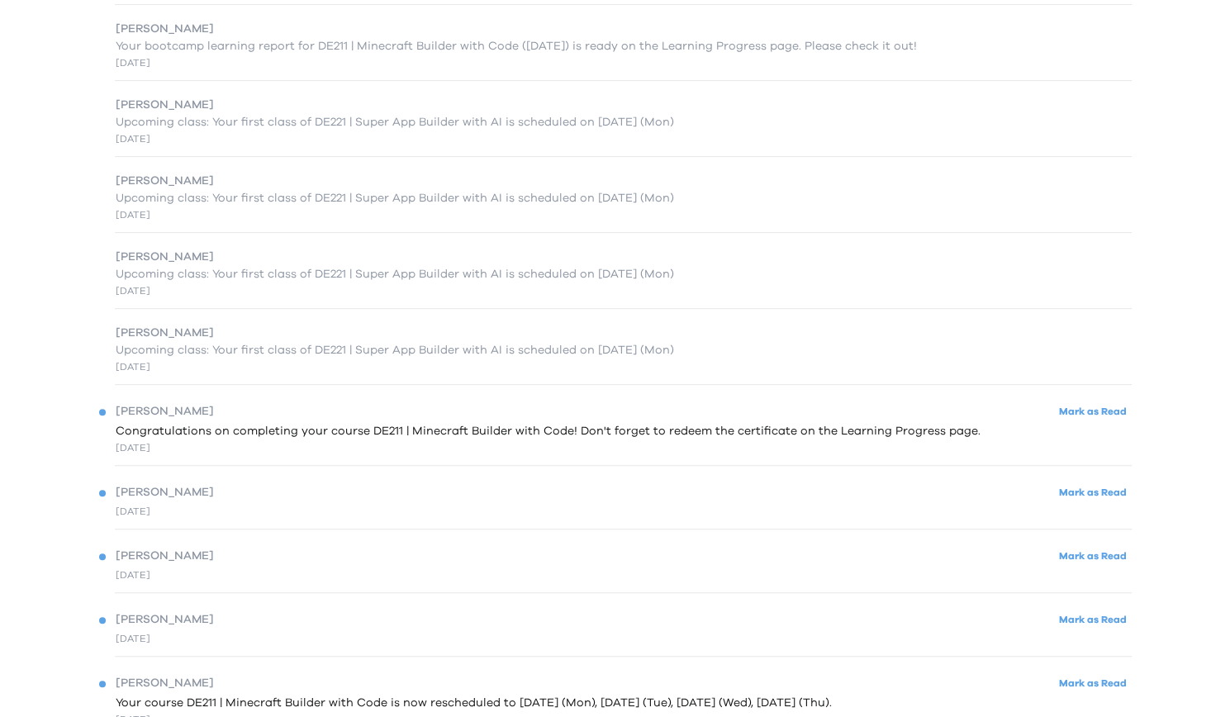
scroll to position [402, 0]
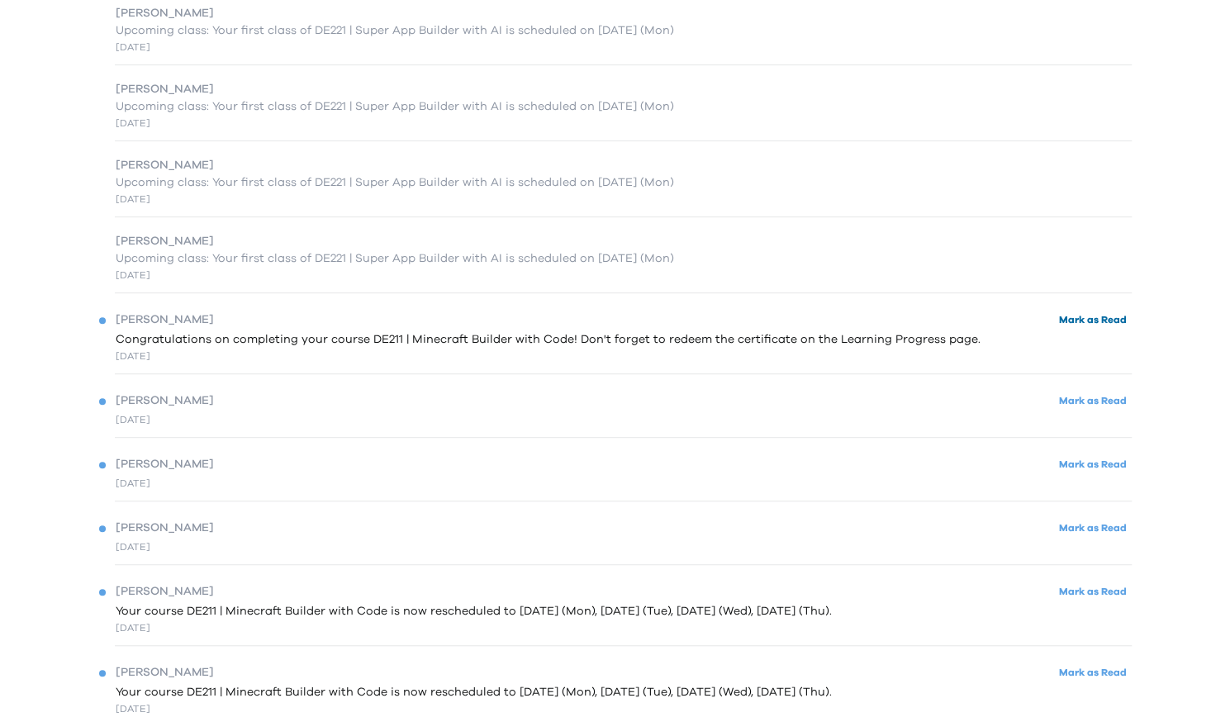
click at [1088, 327] on button "Mark as Read" at bounding box center [1093, 320] width 78 height 22
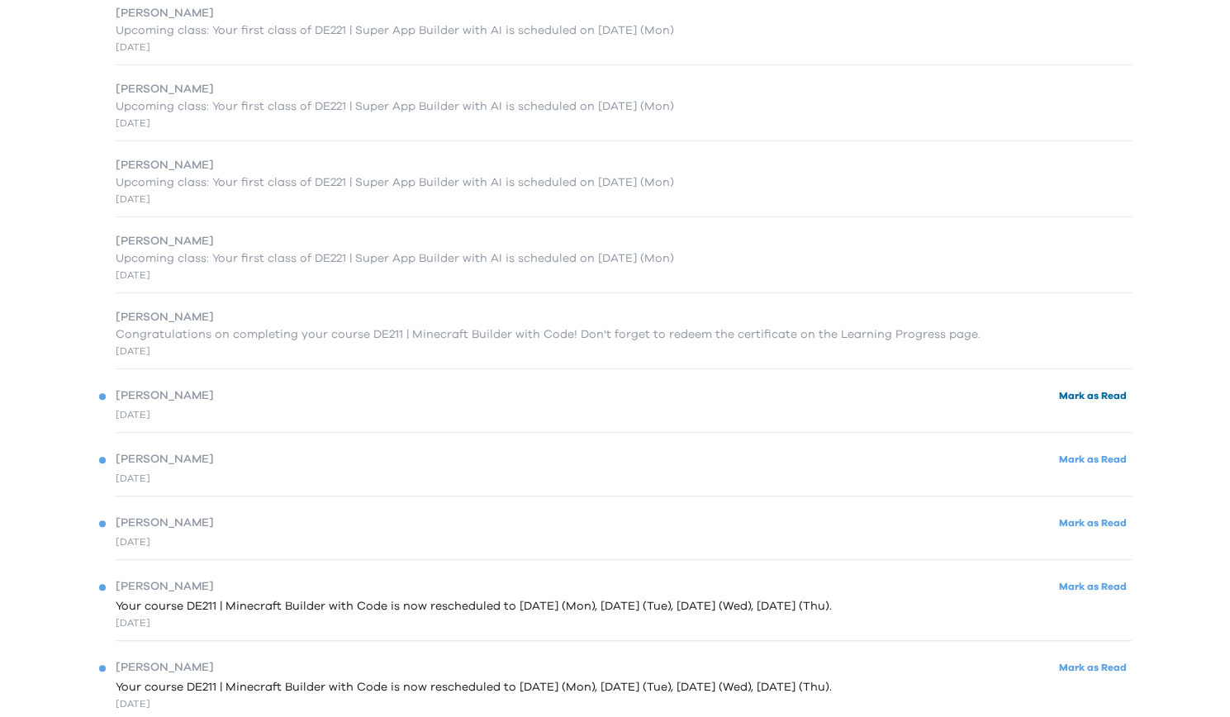
click at [1116, 394] on button "Mark as Read" at bounding box center [1093, 396] width 78 height 22
click at [1088, 459] on button "Mark as Read" at bounding box center [1093, 460] width 78 height 22
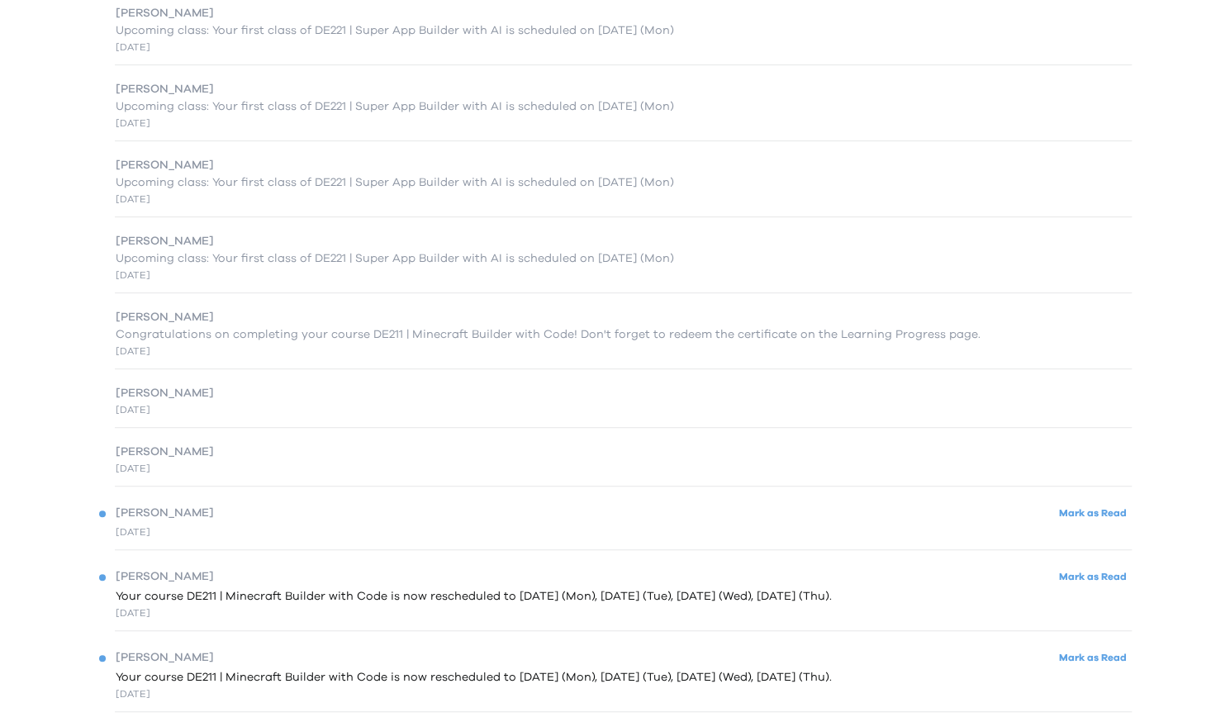
click at [517, 450] on div "[PERSON_NAME]" at bounding box center [615, 452] width 1033 height 17
click at [170, 455] on div "[PERSON_NAME]" at bounding box center [615, 452] width 1033 height 17
click at [1065, 511] on button "Mark as Read" at bounding box center [1093, 513] width 78 height 22
click at [1090, 577] on button "Mark as Read" at bounding box center [1093, 577] width 78 height 22
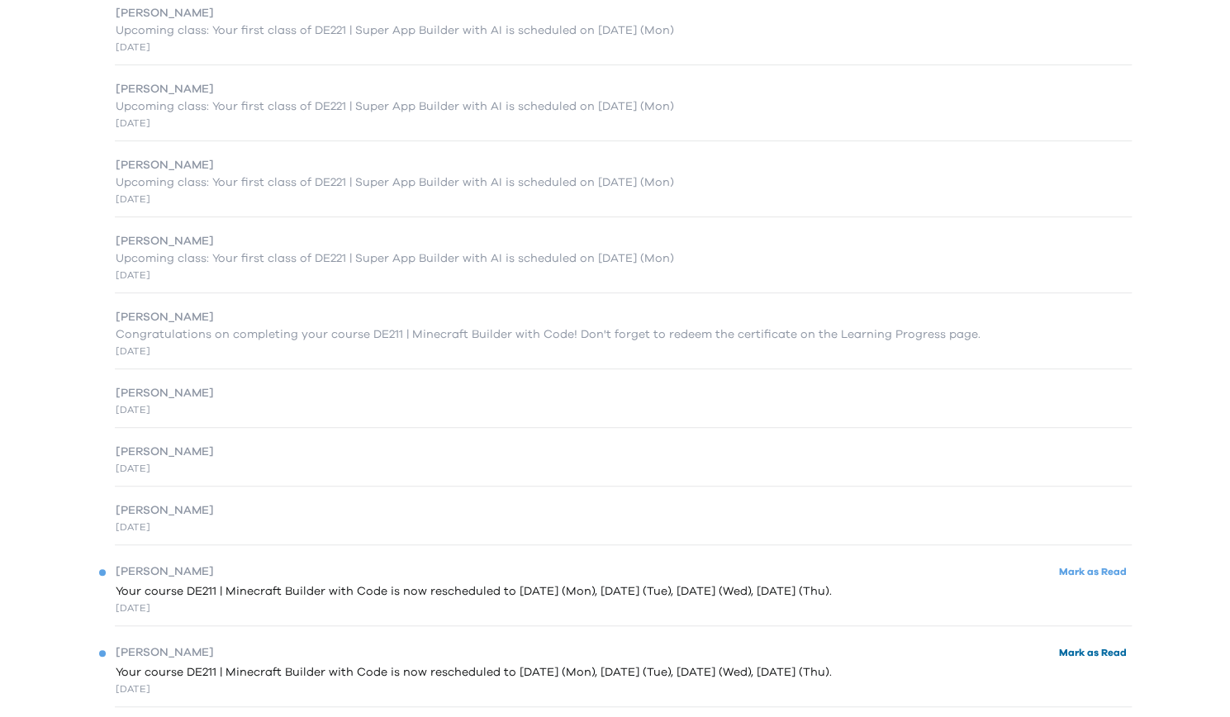
click at [1090, 652] on button "Mark as Read" at bounding box center [1093, 653] width 78 height 22
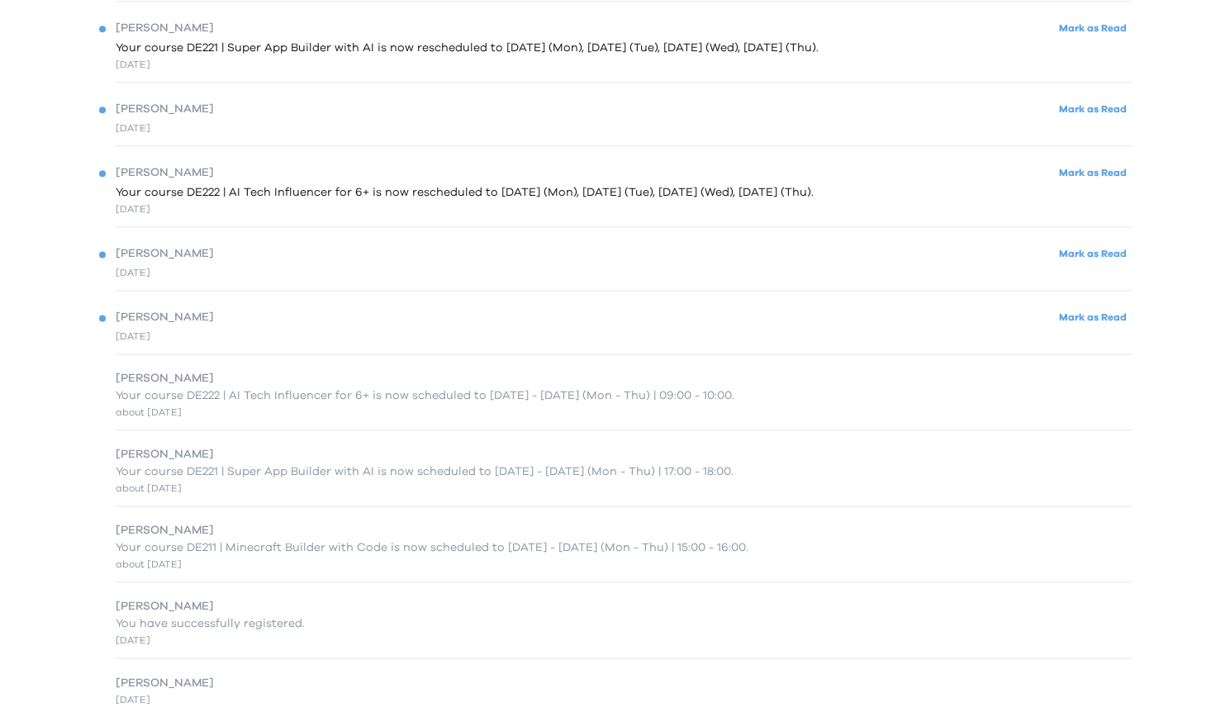
scroll to position [1173, 0]
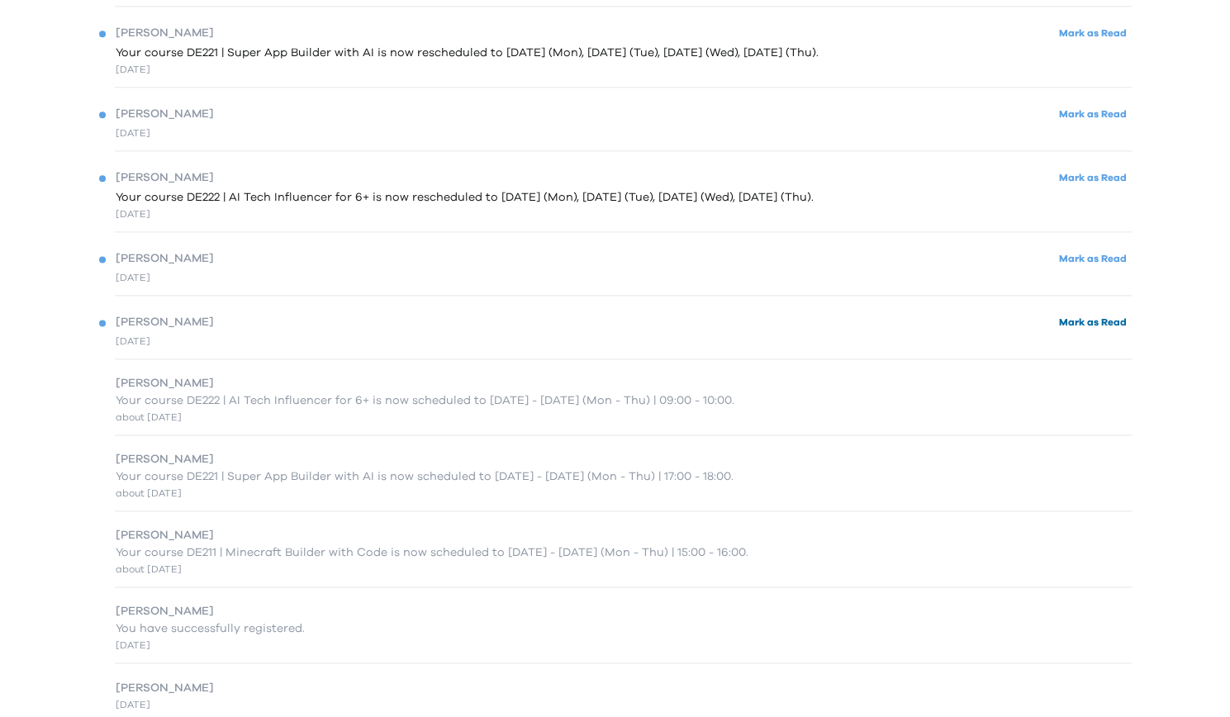
click at [1082, 323] on button "Mark as Read" at bounding box center [1093, 322] width 78 height 22
click at [1092, 257] on button "Mark as Read" at bounding box center [1093, 259] width 78 height 22
click at [1099, 178] on button "Mark as Read" at bounding box center [1093, 178] width 78 height 22
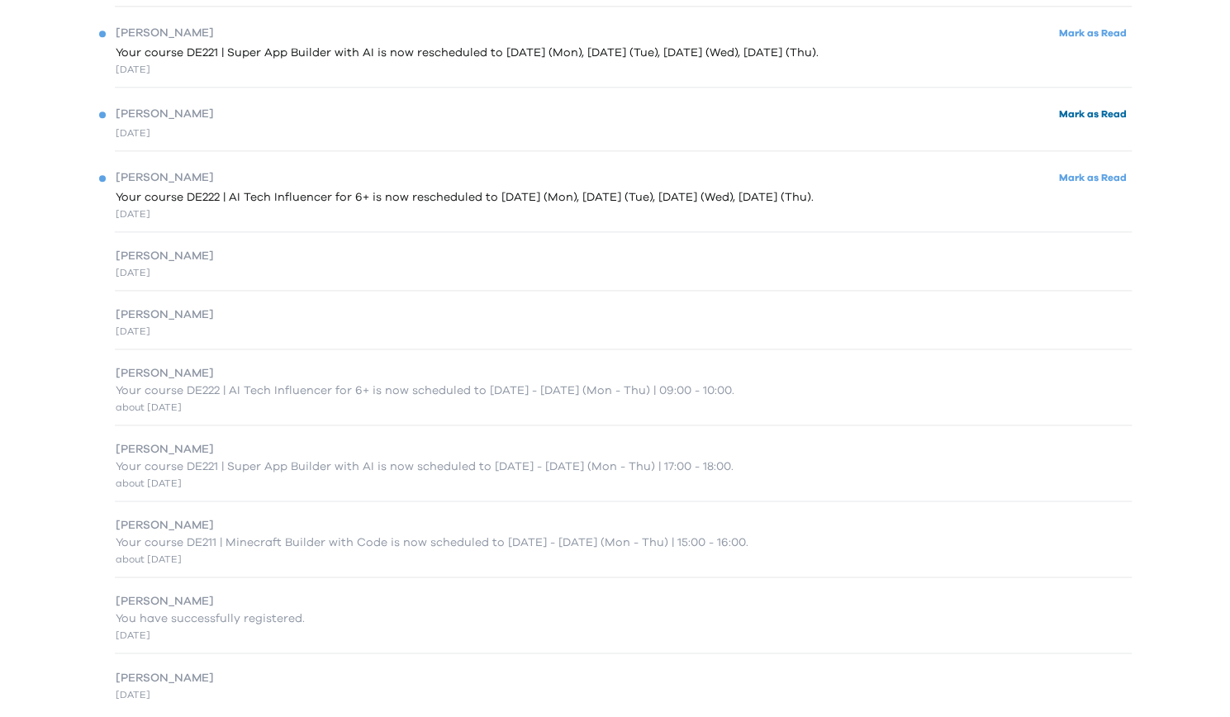
click at [1077, 118] on button "Mark as Read" at bounding box center [1093, 114] width 78 height 22
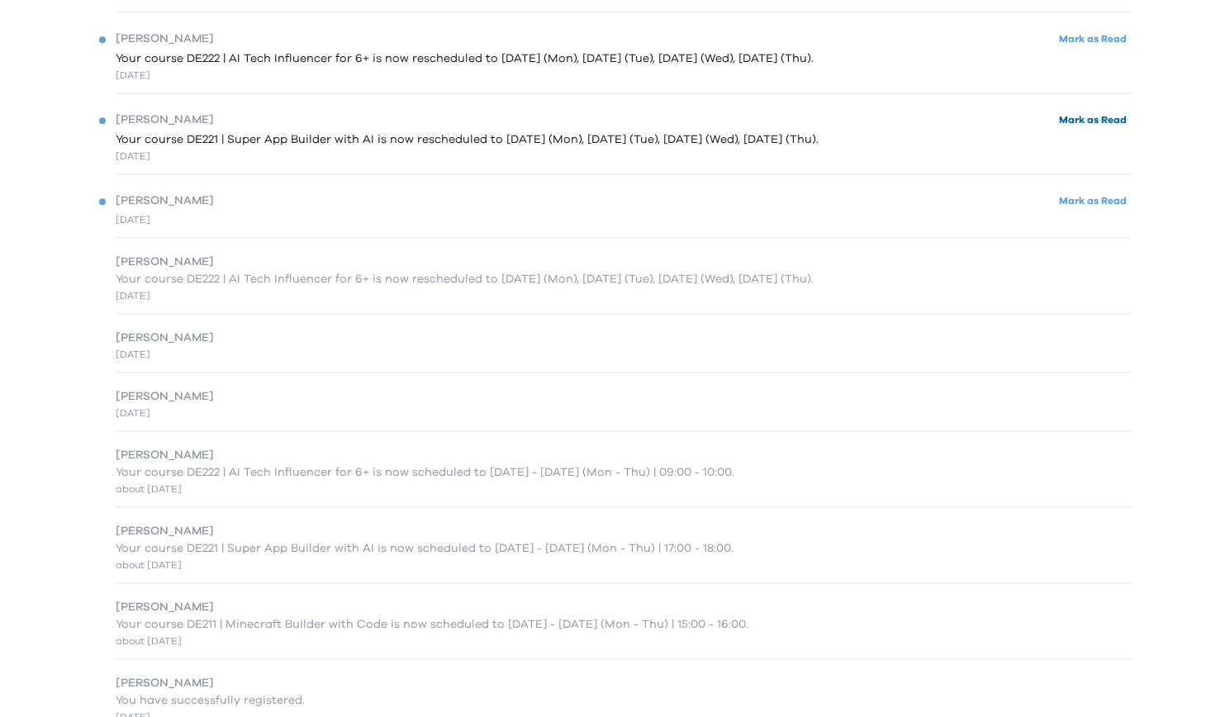
scroll to position [1045, 0]
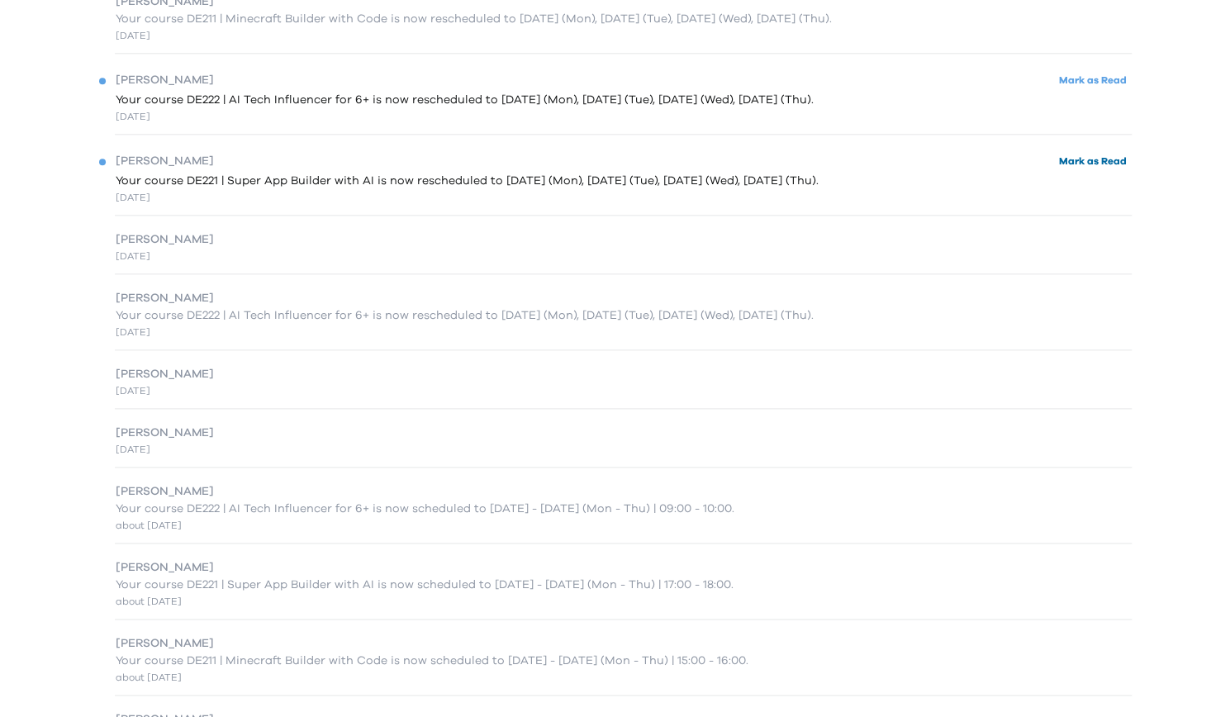
drag, startPoint x: 1104, startPoint y: 166, endPoint x: 1090, endPoint y: 97, distance: 70.8
click at [1104, 165] on button "Mark as Read" at bounding box center [1093, 161] width 78 height 22
click at [1089, 81] on button "Mark as Read" at bounding box center [1093, 80] width 78 height 22
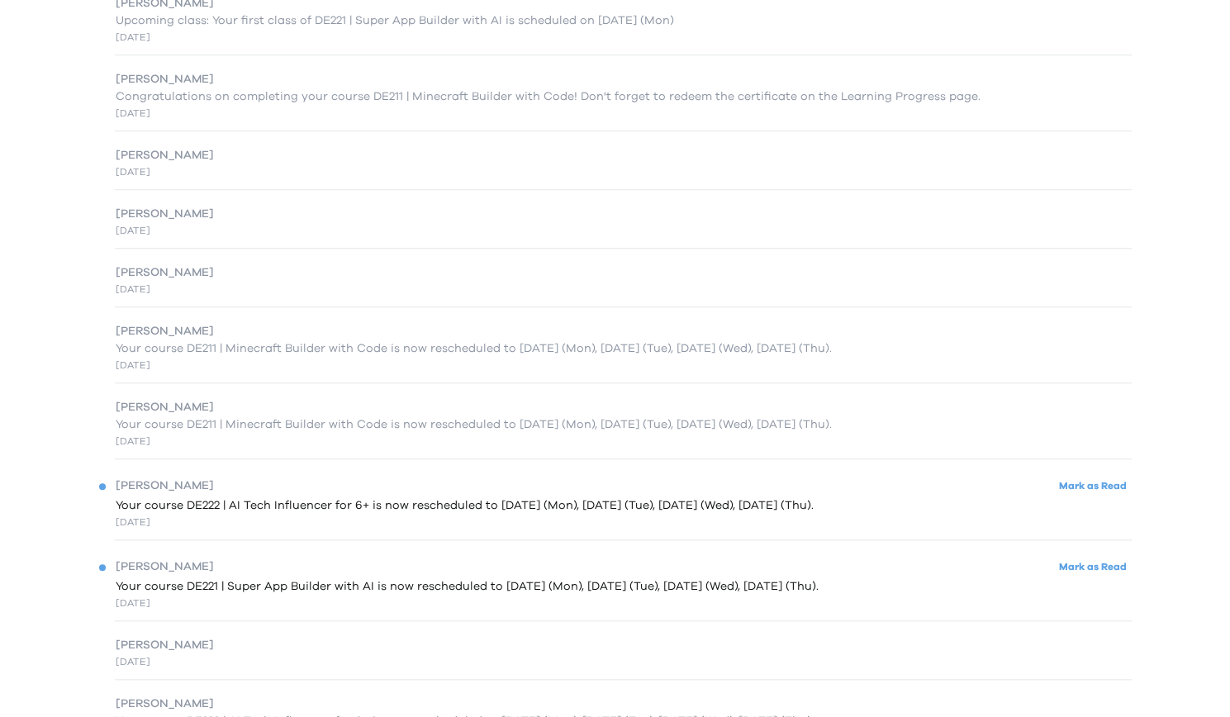
scroll to position [907, 0]
